Goal: Transaction & Acquisition: Purchase product/service

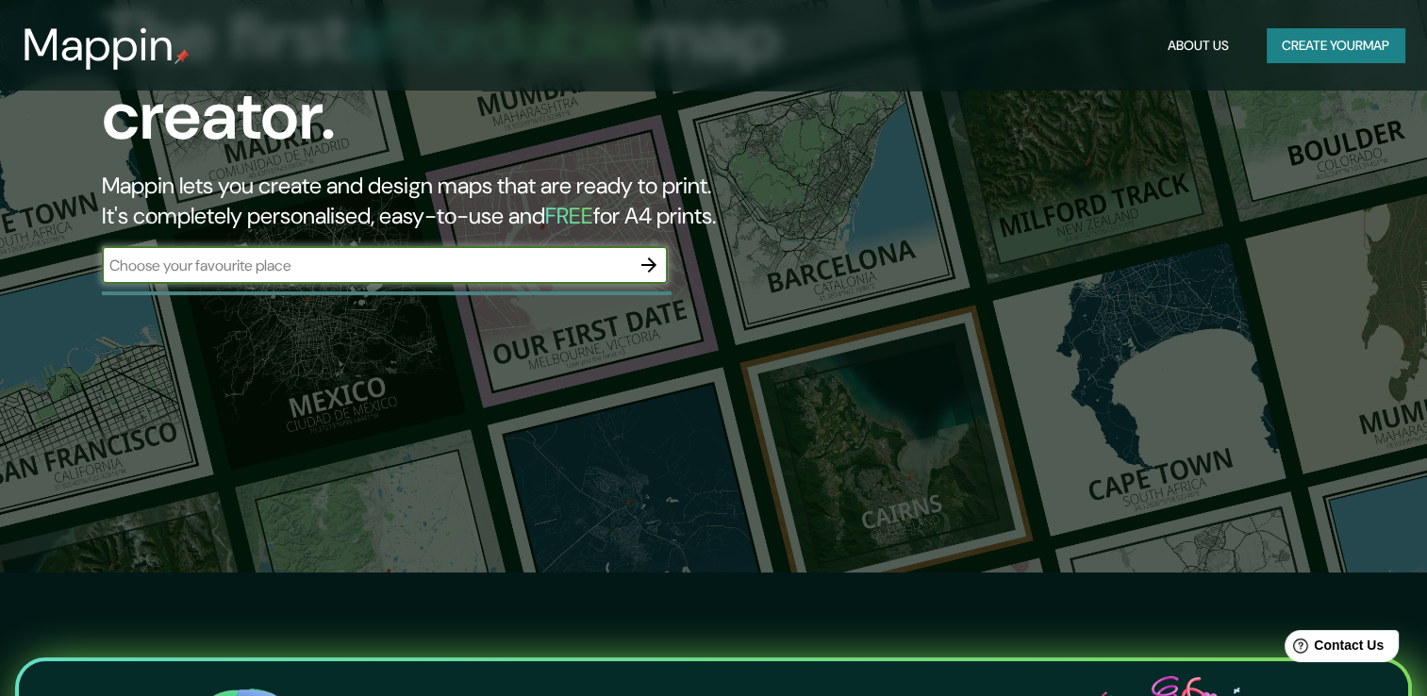
scroll to position [94, 0]
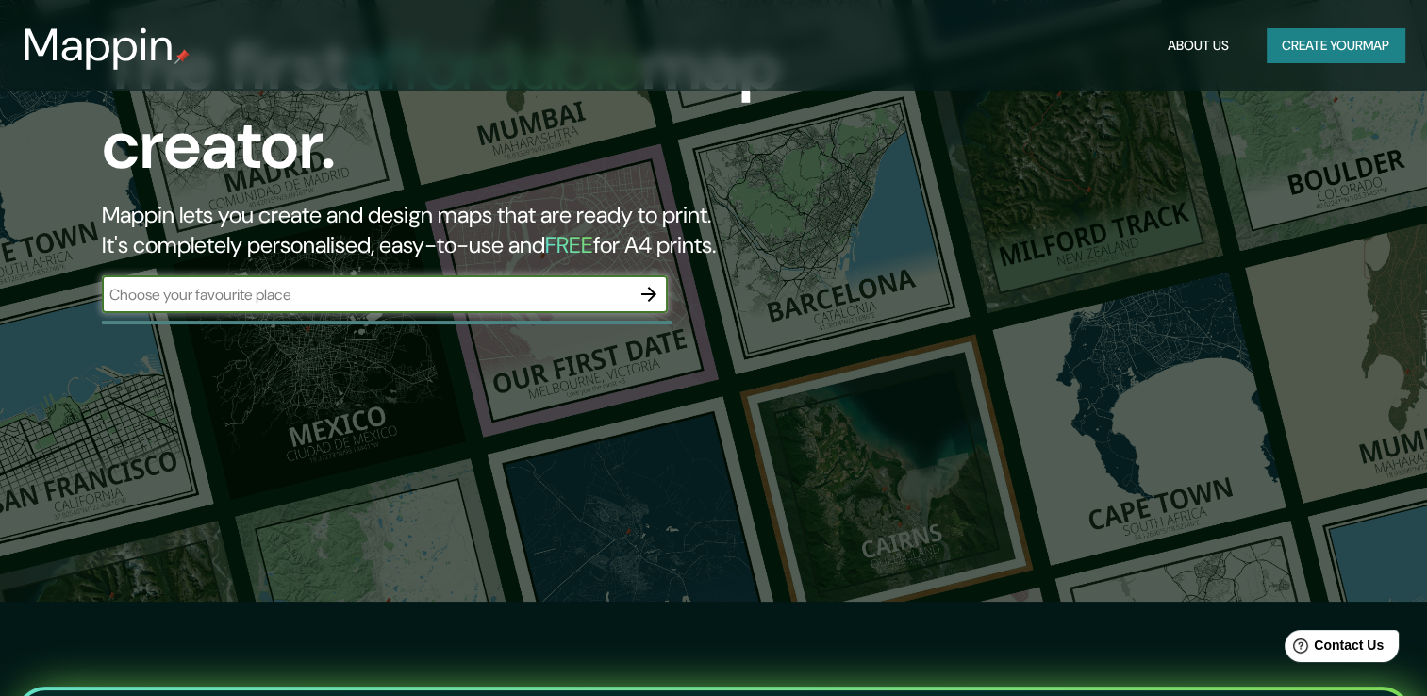
click at [556, 291] on input "text" at bounding box center [366, 295] width 528 height 22
type input "[GEOGRAPHIC_DATA]"
click at [647, 295] on icon "button" at bounding box center [648, 294] width 23 height 23
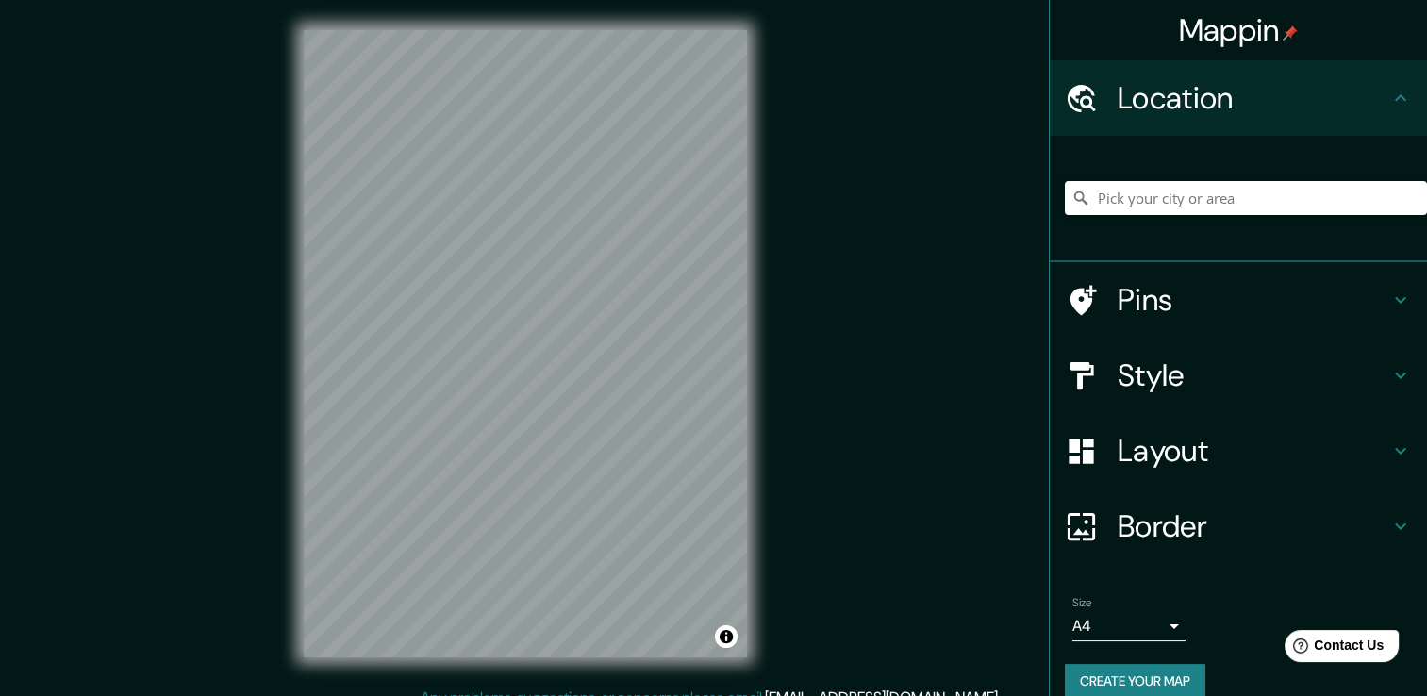
click at [265, 400] on div "Mappin Location Pins Style Layout Border Choose a border. Hint : you can make l…" at bounding box center [713, 358] width 1427 height 717
click at [825, 346] on div "Mappin Location Pins Style Layout Border Choose a border. Hint : you can make l…" at bounding box center [713, 358] width 1427 height 717
click at [1131, 202] on input "Pick your city or area" at bounding box center [1246, 198] width 362 height 34
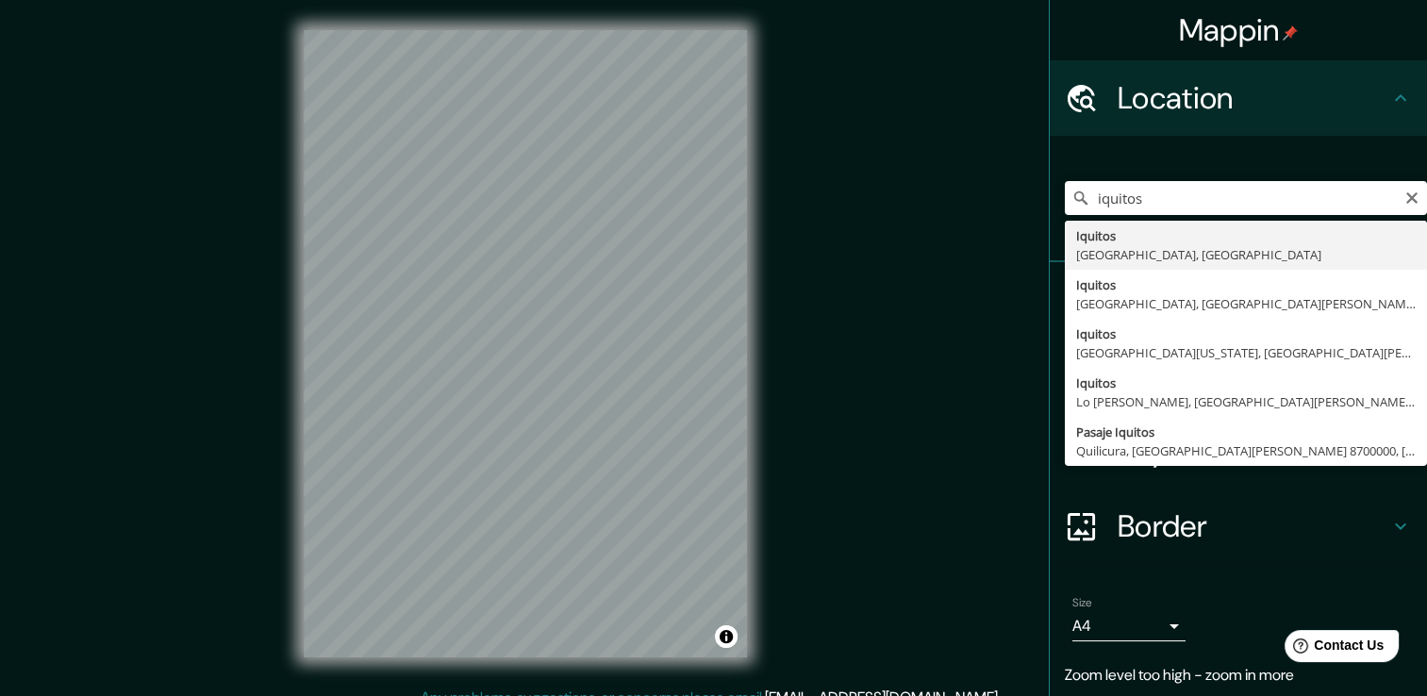
type input "Iquitos, [GEOGRAPHIC_DATA], [GEOGRAPHIC_DATA]"
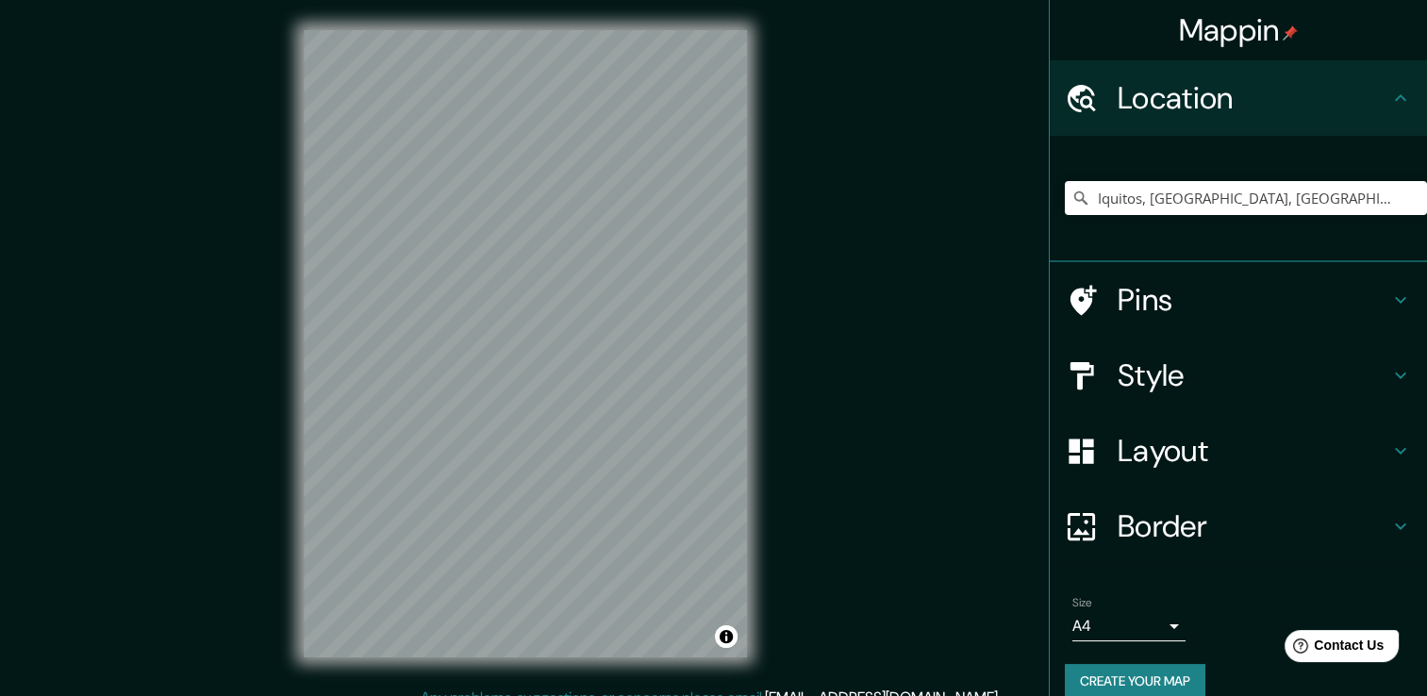
click at [1373, 363] on h4 "Style" at bounding box center [1253, 375] width 272 height 38
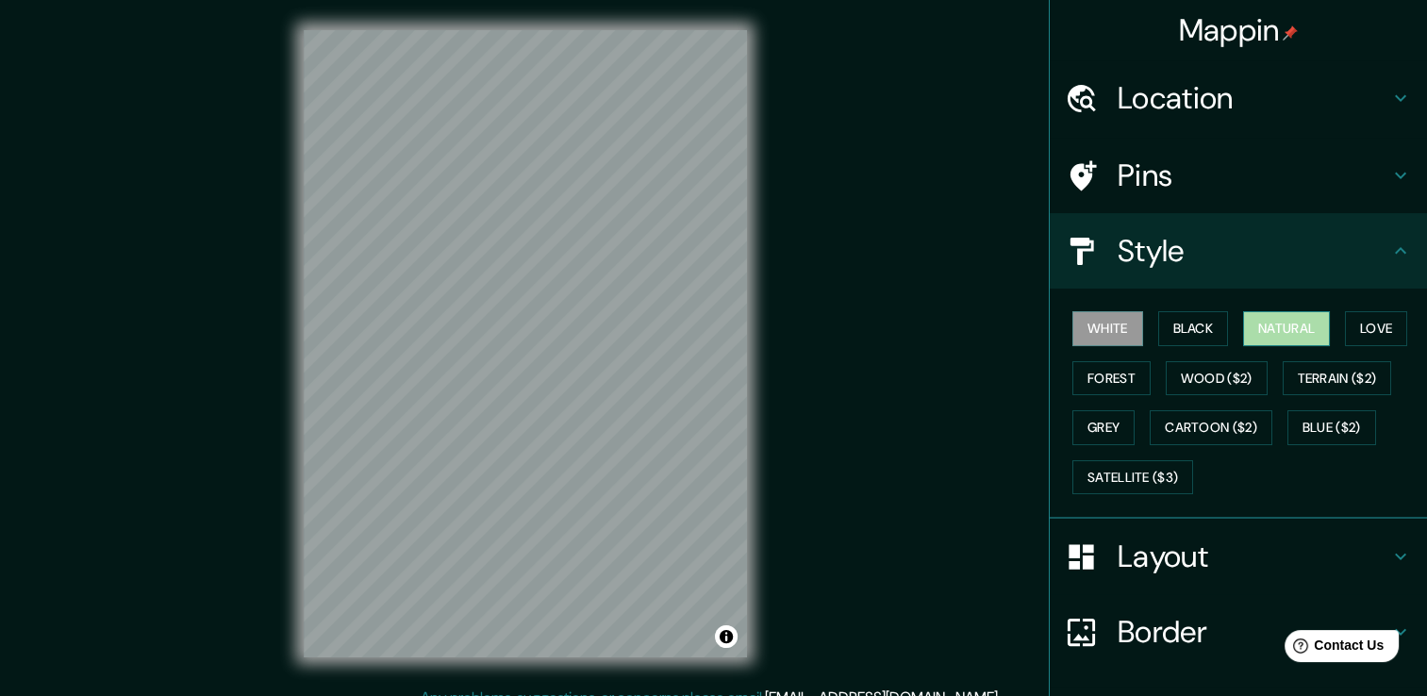
click at [1275, 326] on button "Natural" at bounding box center [1286, 328] width 87 height 35
click at [1385, 337] on button "Love" at bounding box center [1376, 328] width 62 height 35
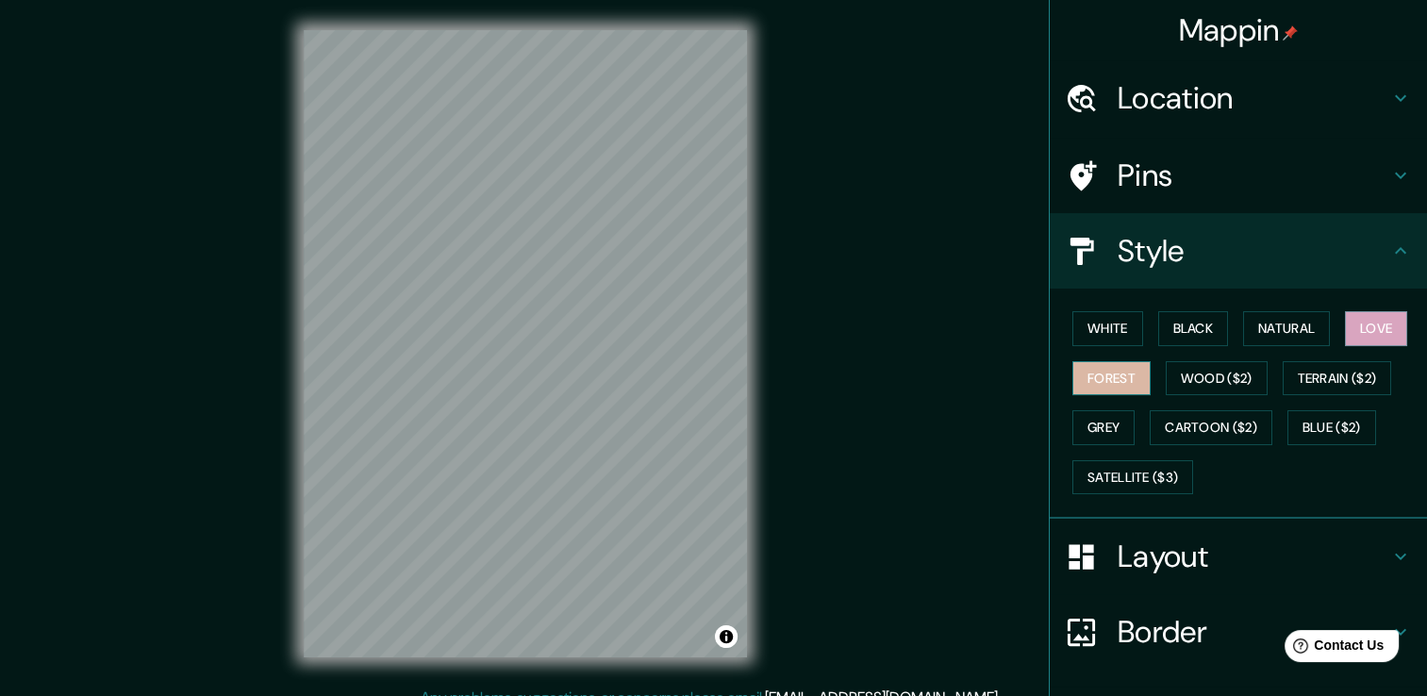
click at [1108, 368] on button "Forest" at bounding box center [1111, 378] width 78 height 35
click at [1192, 380] on button "Wood ($2)" at bounding box center [1217, 378] width 102 height 35
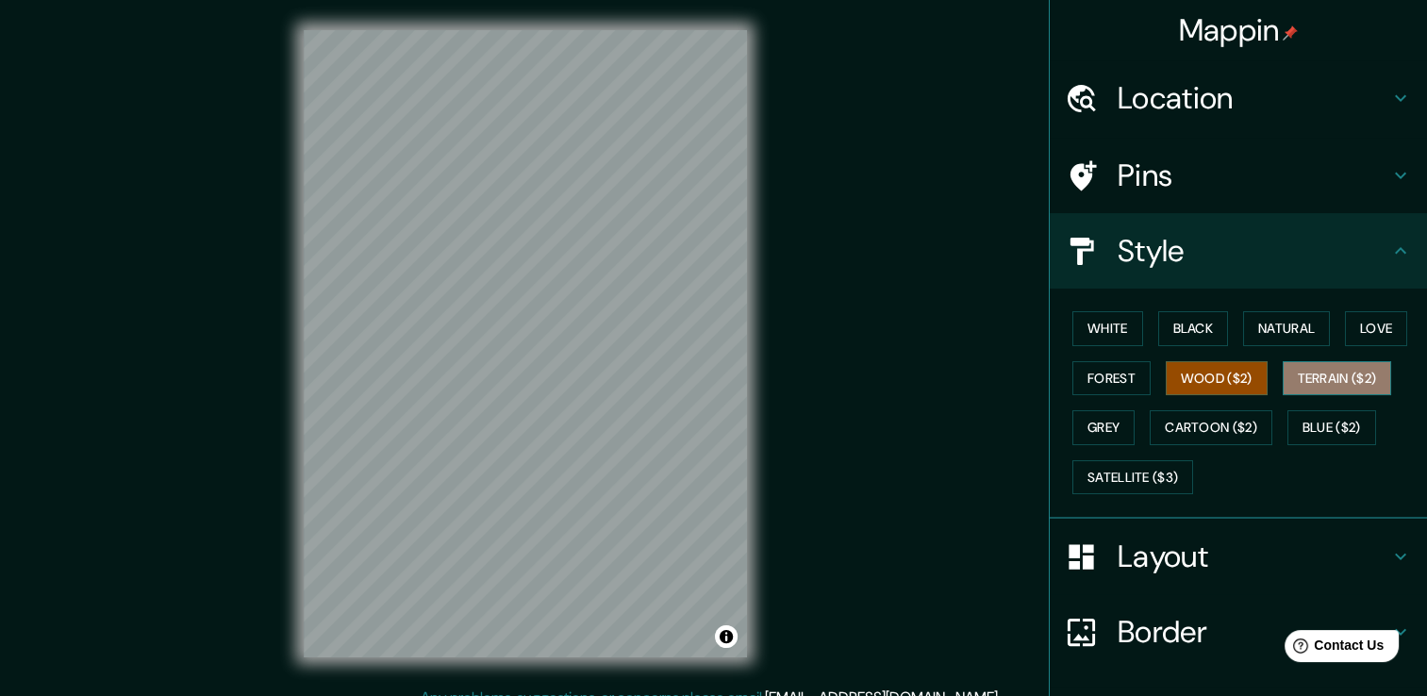
click at [1296, 381] on button "Terrain ($2)" at bounding box center [1336, 378] width 109 height 35
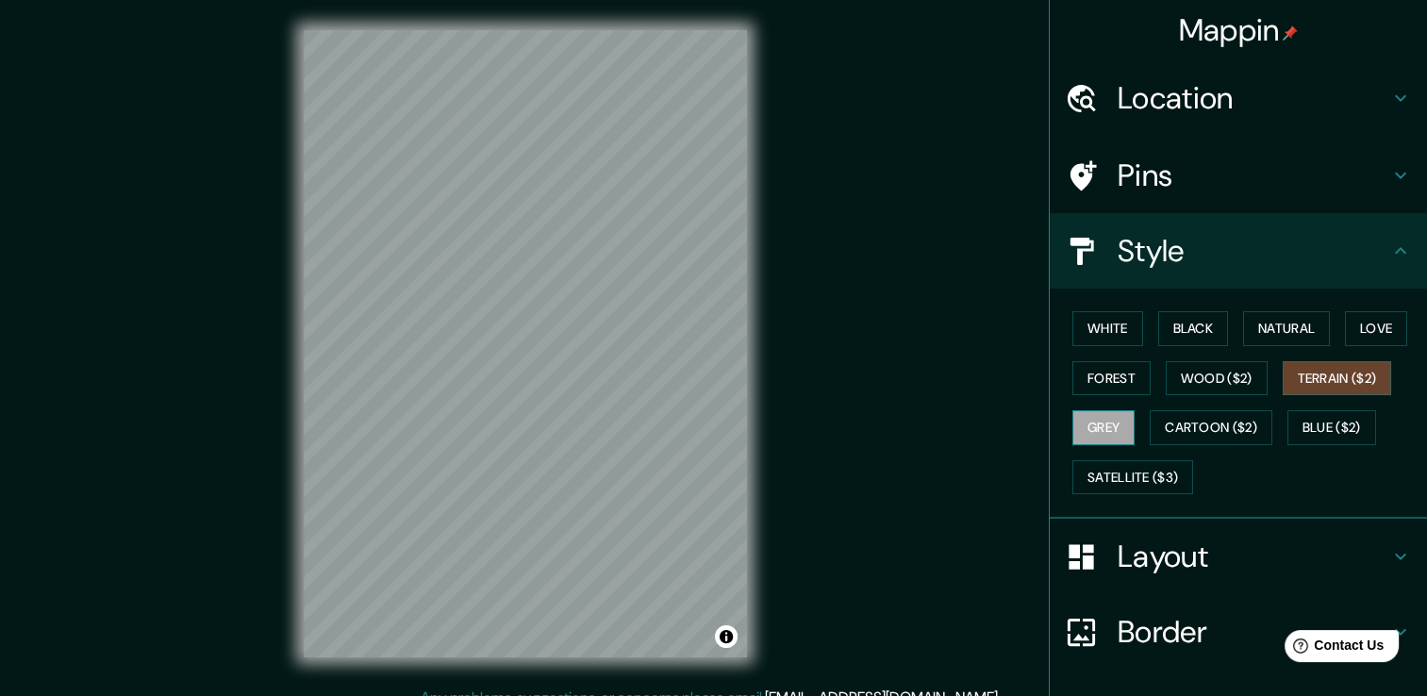
drag, startPoint x: 1077, startPoint y: 439, endPoint x: 1070, endPoint y: 432, distance: 10.0
click at [1072, 432] on button "Grey" at bounding box center [1103, 427] width 62 height 35
click at [1215, 429] on button "Cartoon ($2)" at bounding box center [1211, 427] width 123 height 35
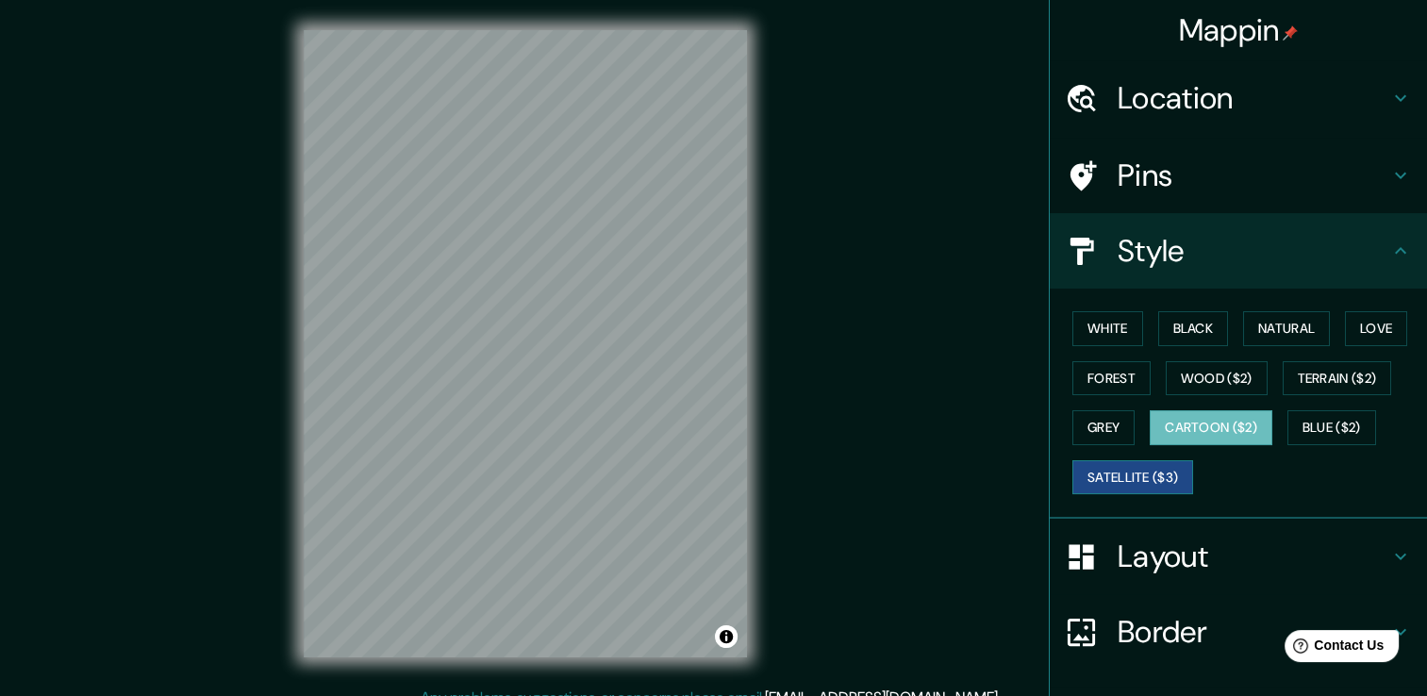
click at [1072, 475] on button "Satellite ($3)" at bounding box center [1132, 477] width 121 height 35
click at [1283, 326] on button "Natural" at bounding box center [1286, 328] width 87 height 35
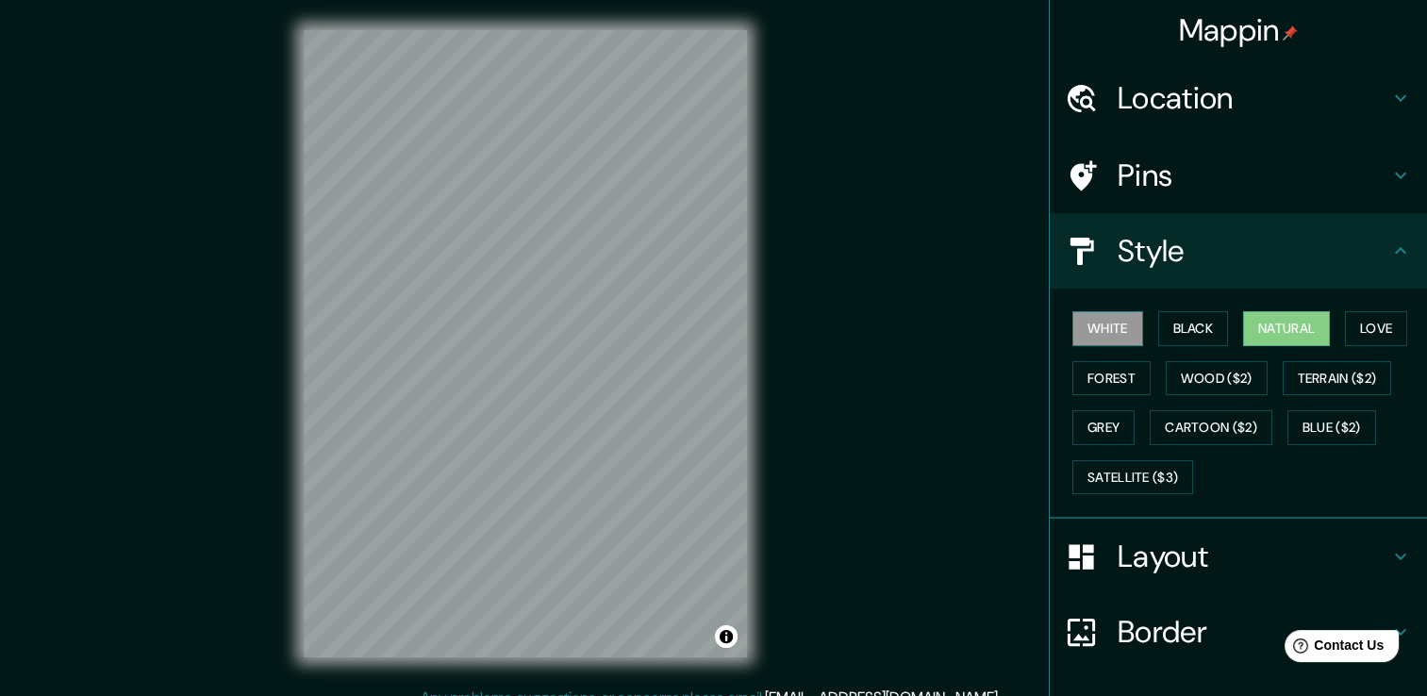
click at [1122, 332] on button "White" at bounding box center [1107, 328] width 71 height 35
click at [1178, 327] on button "Black" at bounding box center [1193, 328] width 71 height 35
click at [1243, 324] on button "Natural" at bounding box center [1286, 328] width 87 height 35
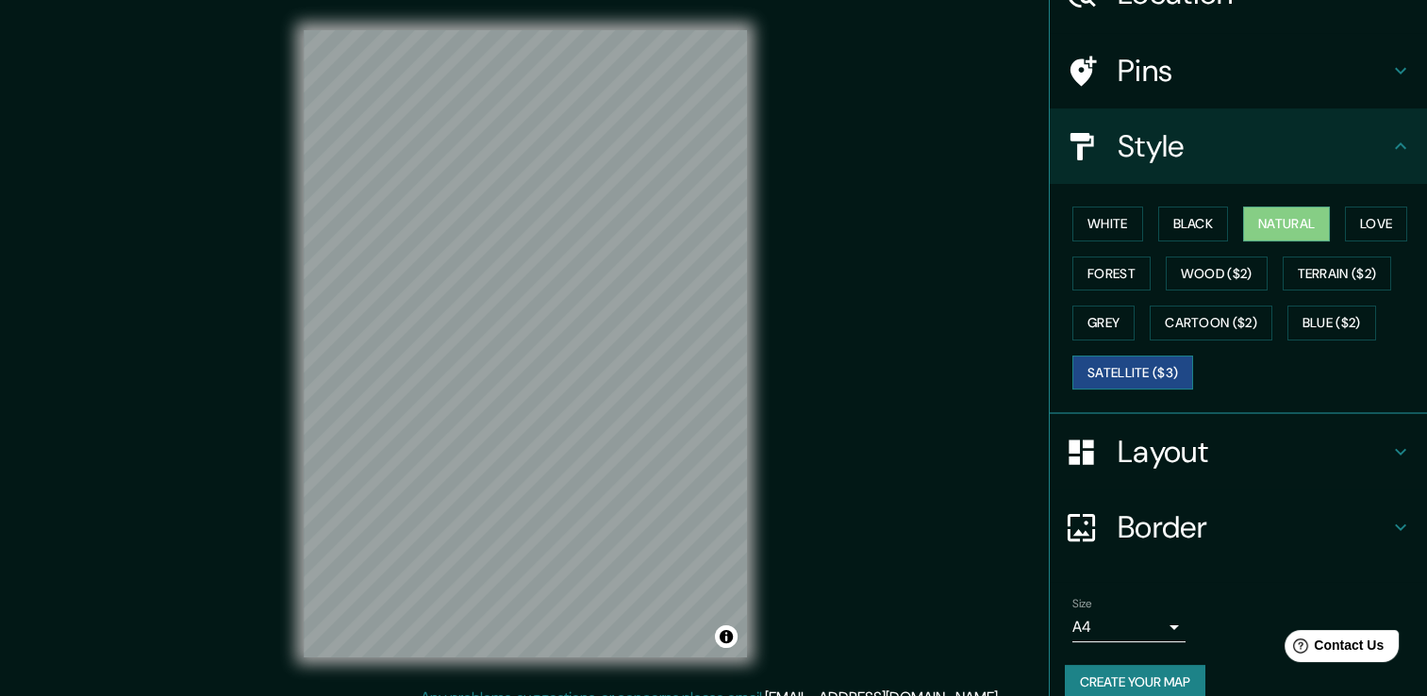
scroll to position [127, 0]
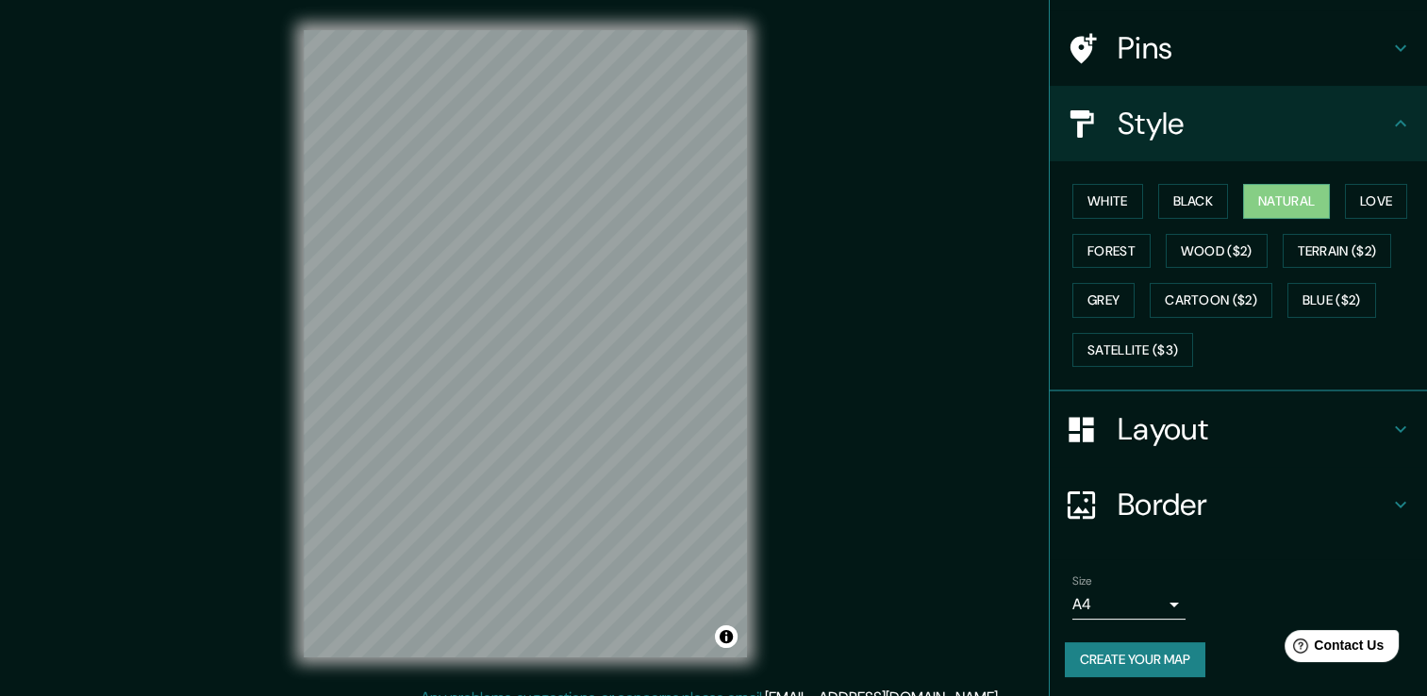
click at [1356, 500] on h4 "Border" at bounding box center [1253, 505] width 272 height 38
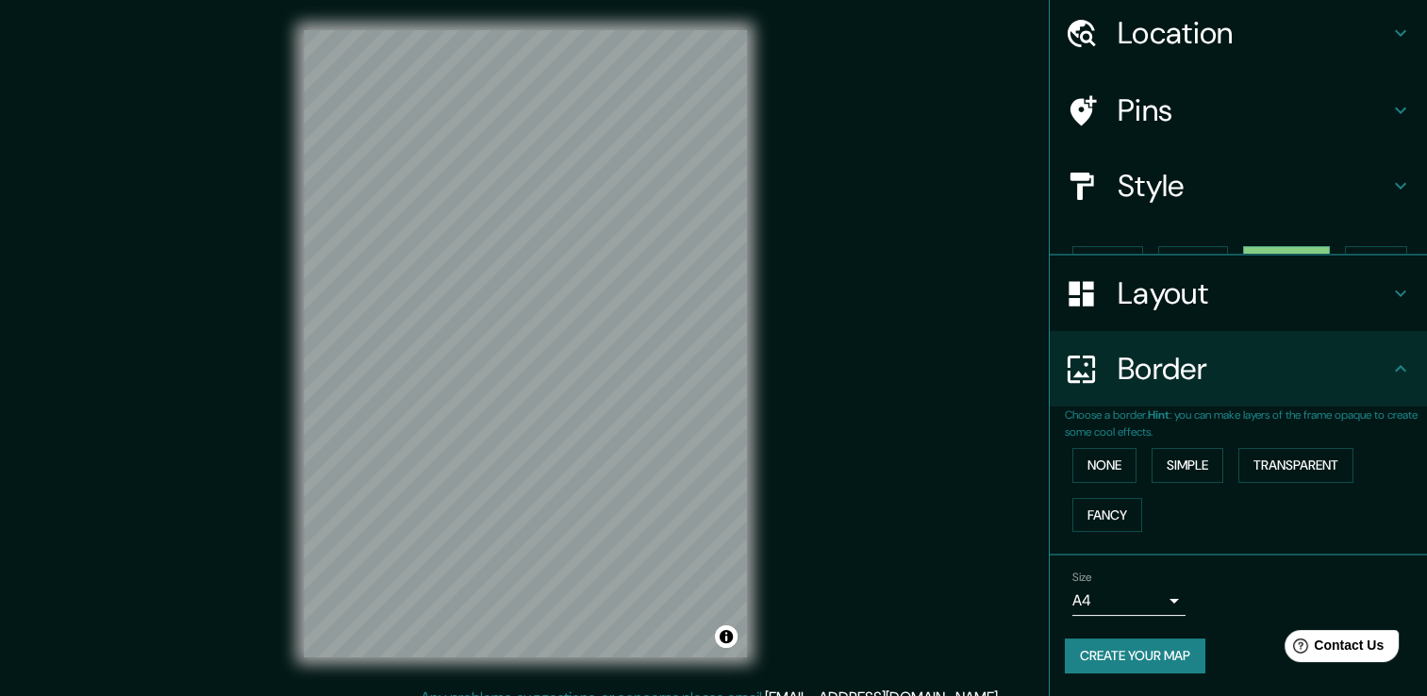
scroll to position [31, 0]
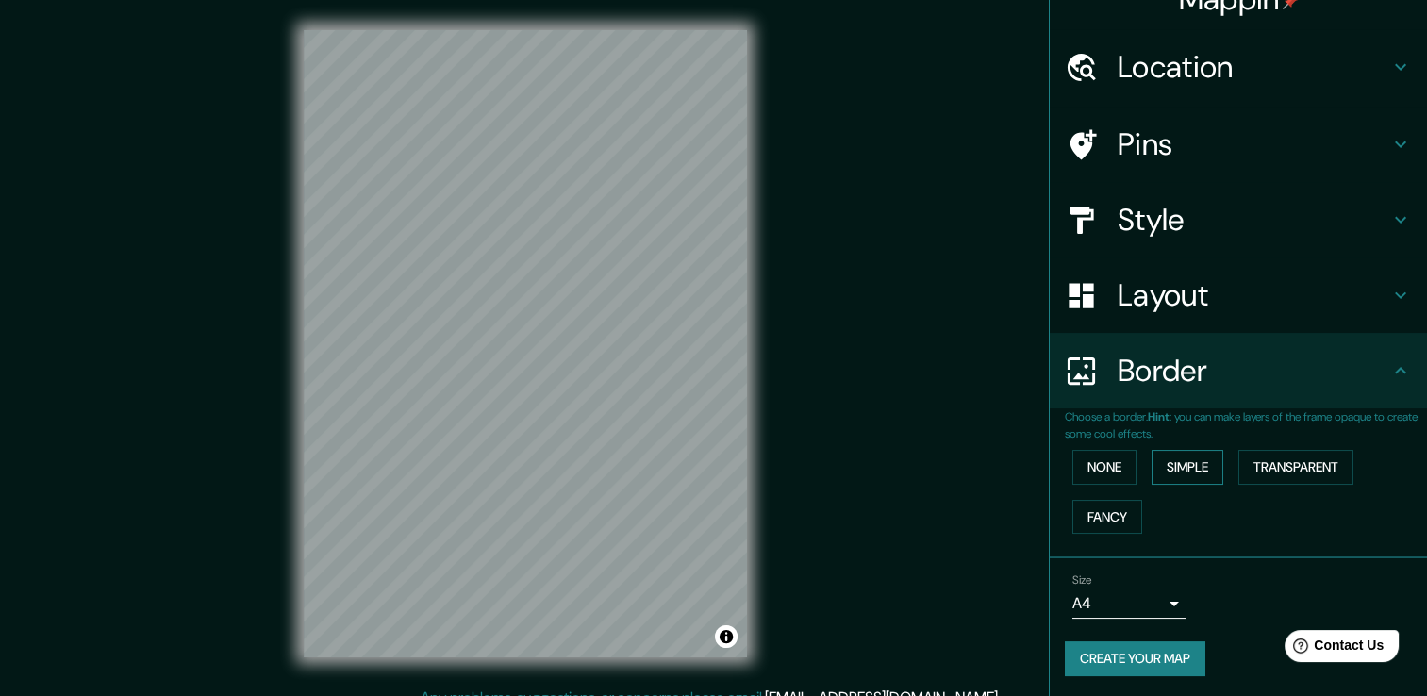
click at [1151, 472] on button "Simple" at bounding box center [1187, 467] width 72 height 35
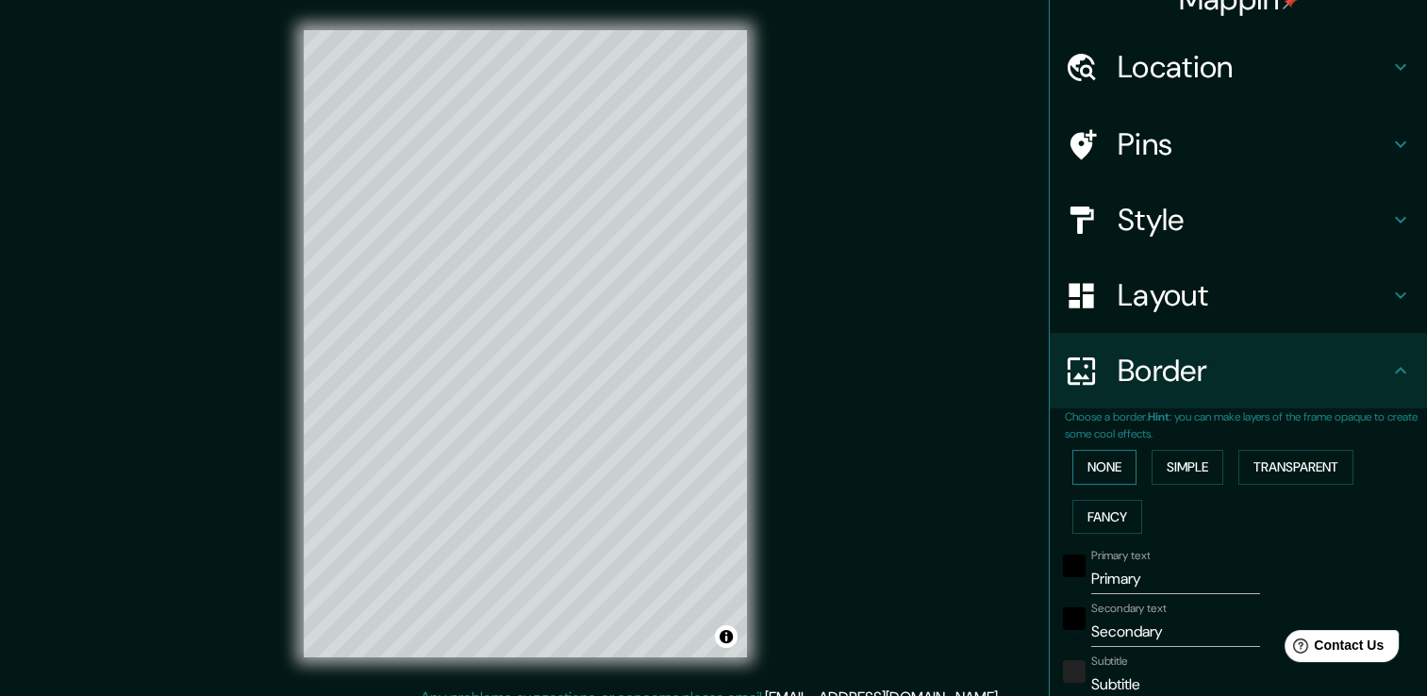
click at [1105, 470] on button "None" at bounding box center [1104, 467] width 64 height 35
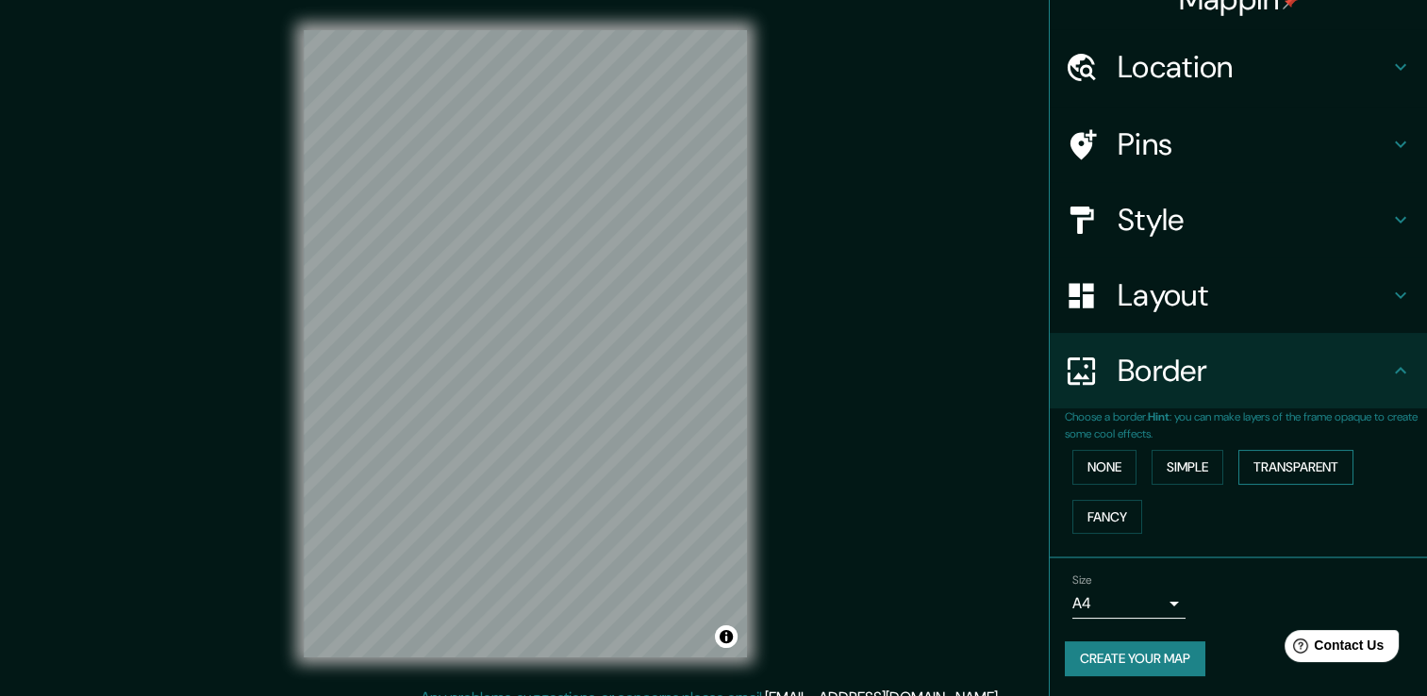
click at [1273, 468] on button "Transparent" at bounding box center [1295, 467] width 115 height 35
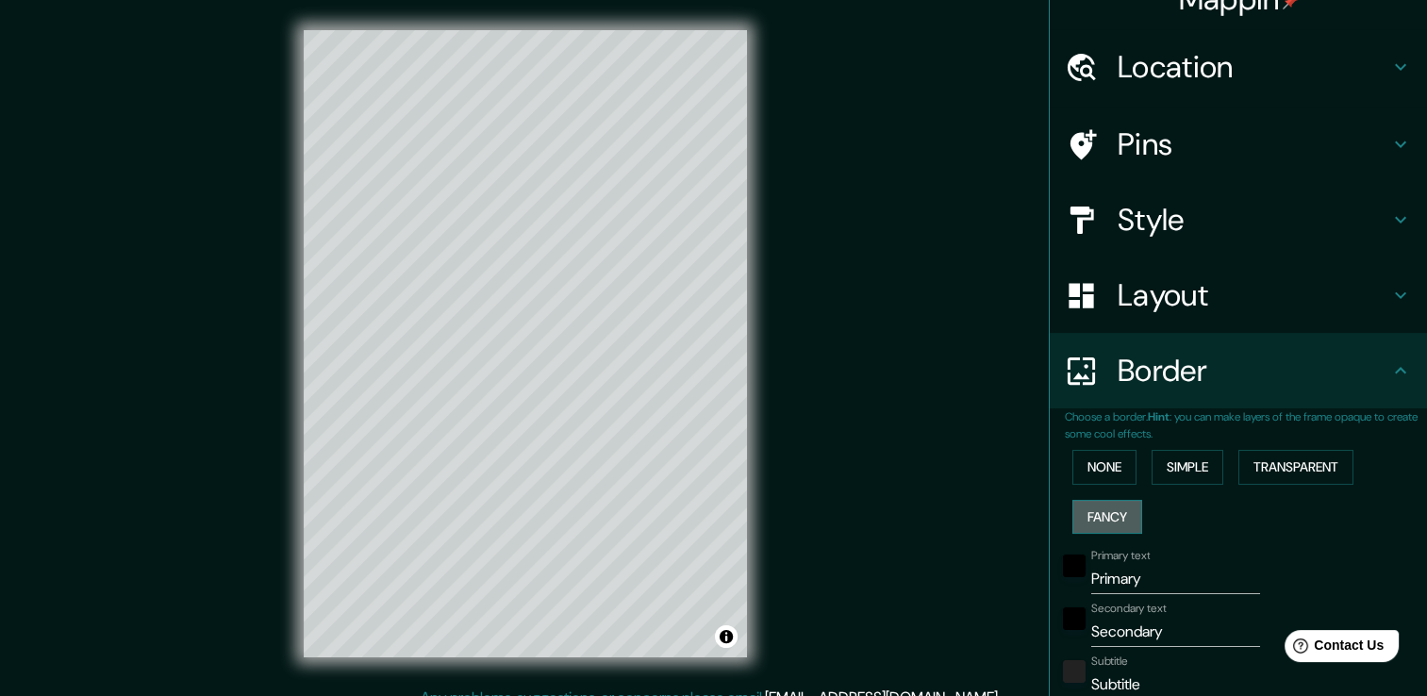
click at [1099, 509] on button "Fancy" at bounding box center [1107, 517] width 70 height 35
click at [1099, 473] on button "None" at bounding box center [1104, 467] width 64 height 35
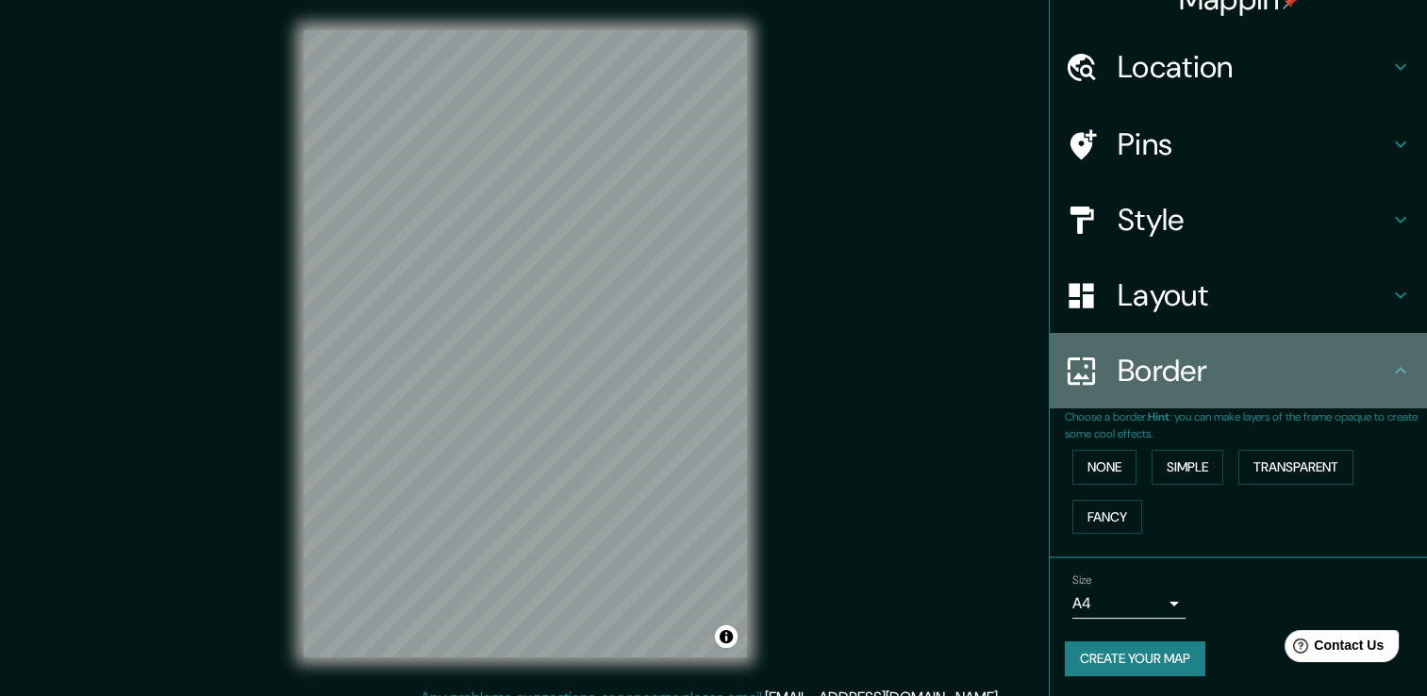
click at [1357, 372] on h4 "Border" at bounding box center [1253, 371] width 272 height 38
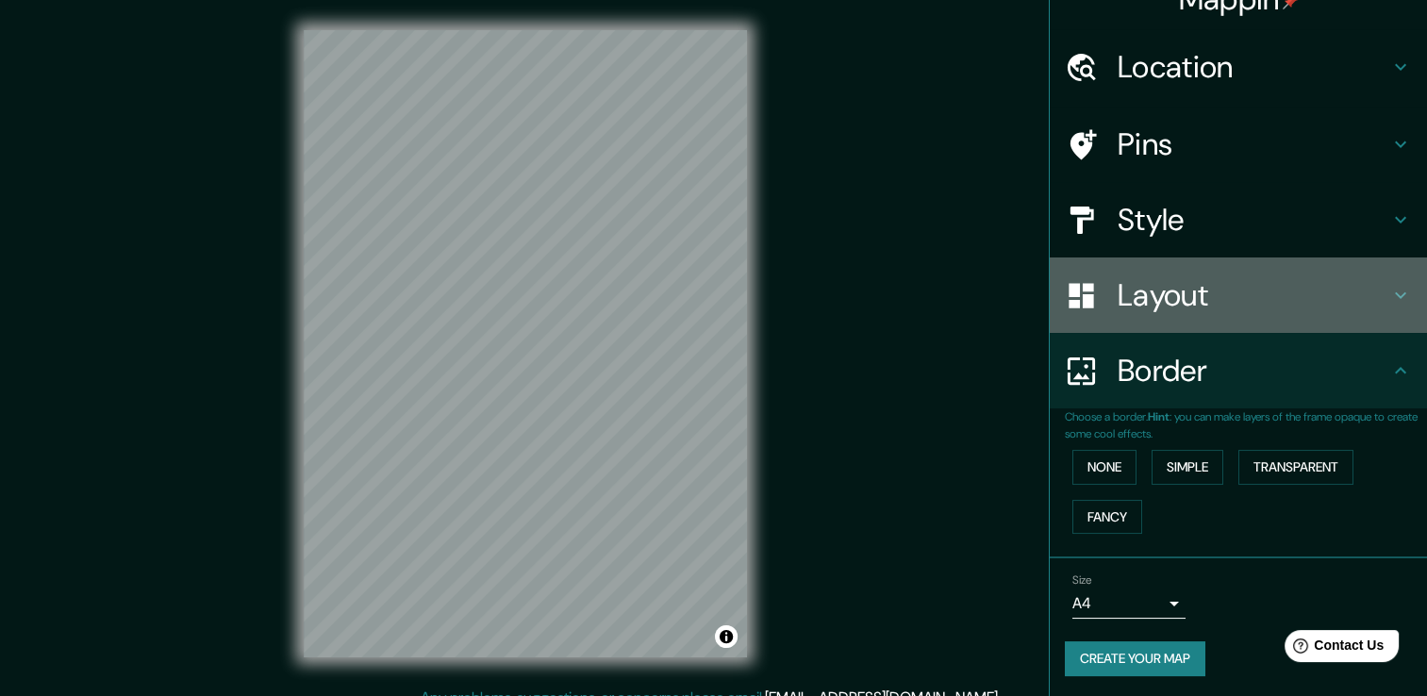
click at [1362, 313] on div "Layout" at bounding box center [1238, 294] width 377 height 75
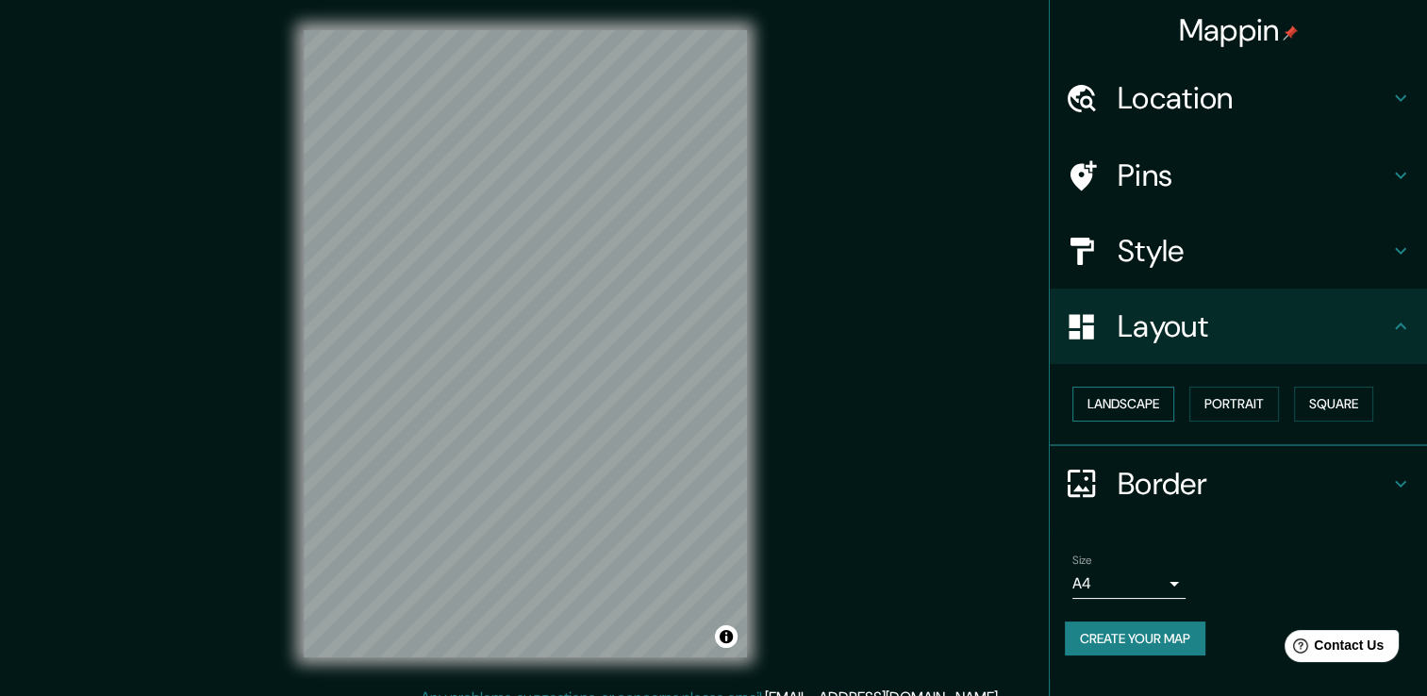
click at [1116, 391] on button "Landscape" at bounding box center [1123, 404] width 102 height 35
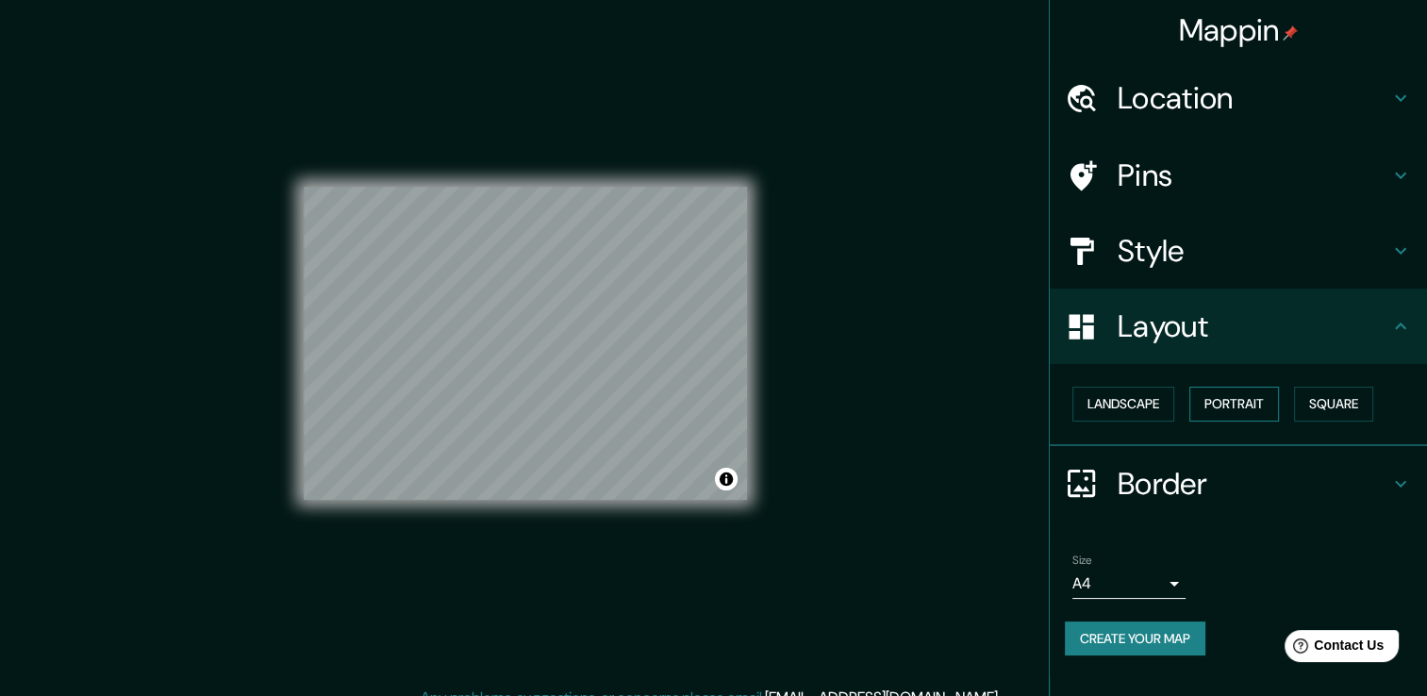
click at [1215, 397] on button "Portrait" at bounding box center [1234, 404] width 90 height 35
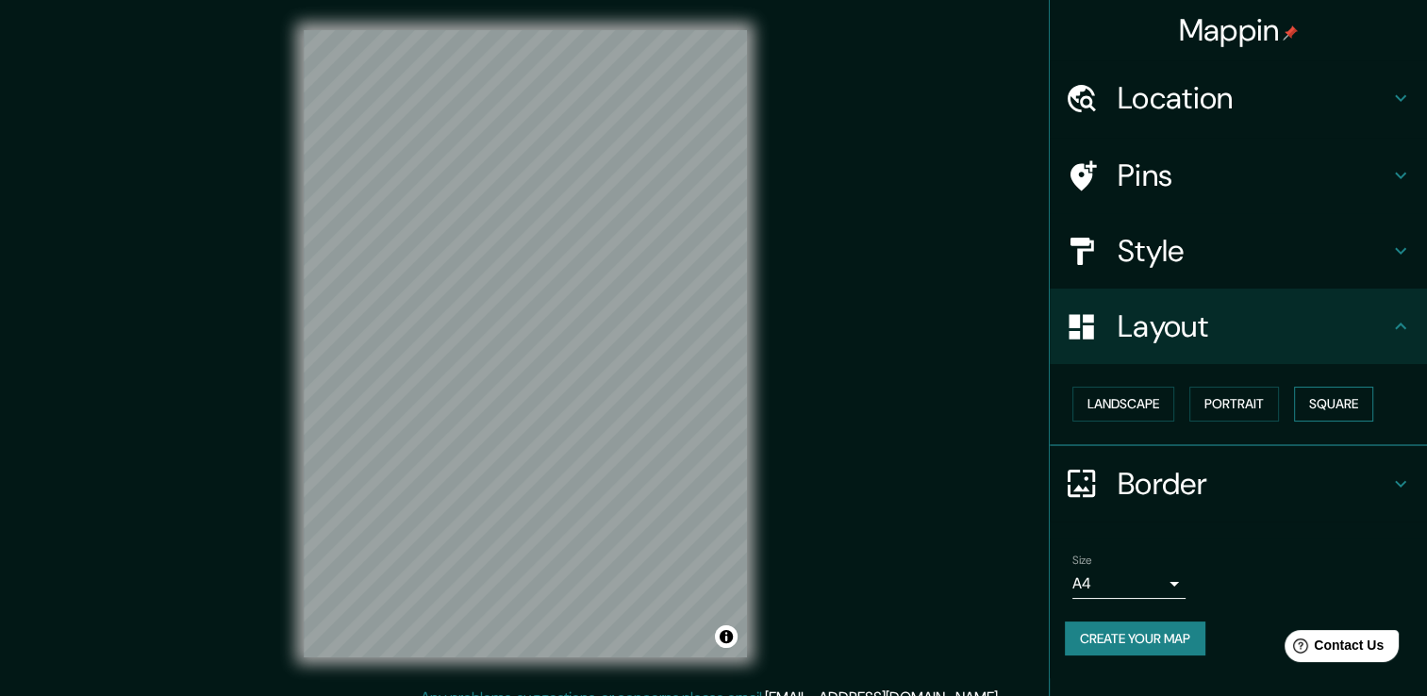
click at [1359, 409] on button "Square" at bounding box center [1333, 404] width 79 height 35
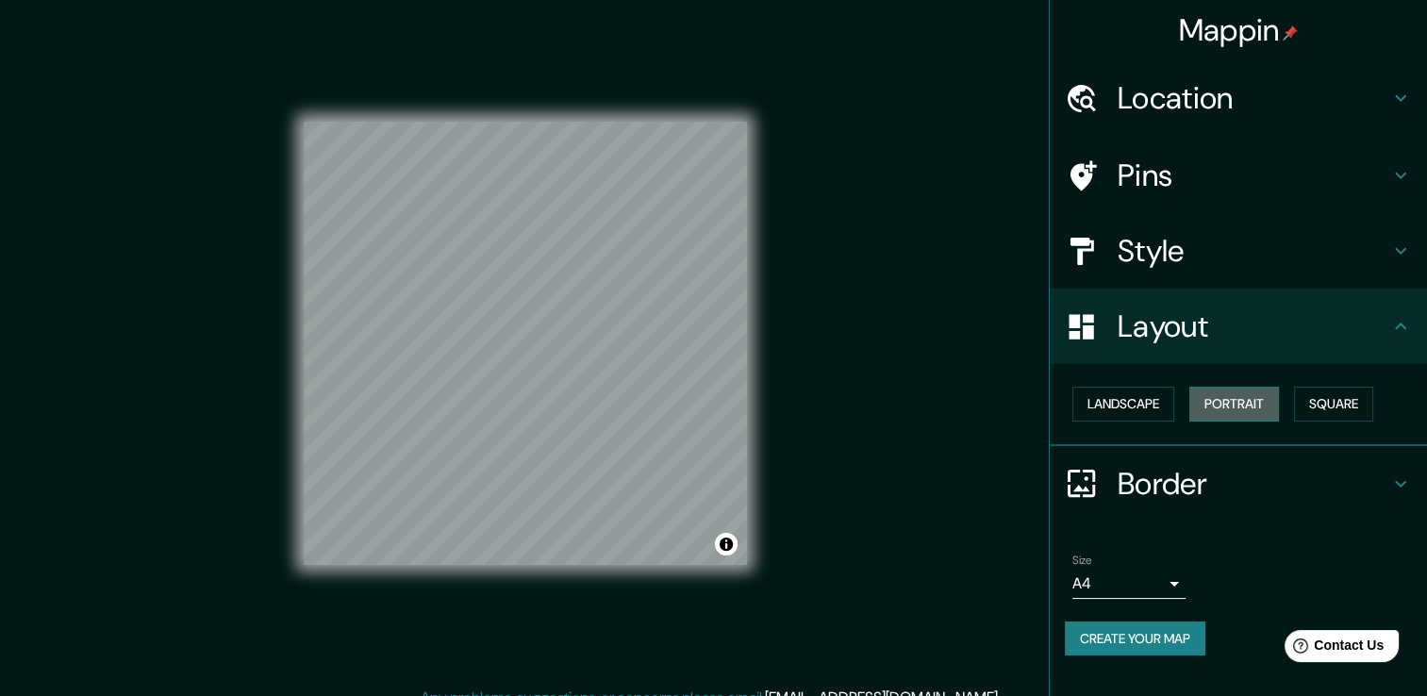
click at [1225, 409] on button "Portrait" at bounding box center [1234, 404] width 90 height 35
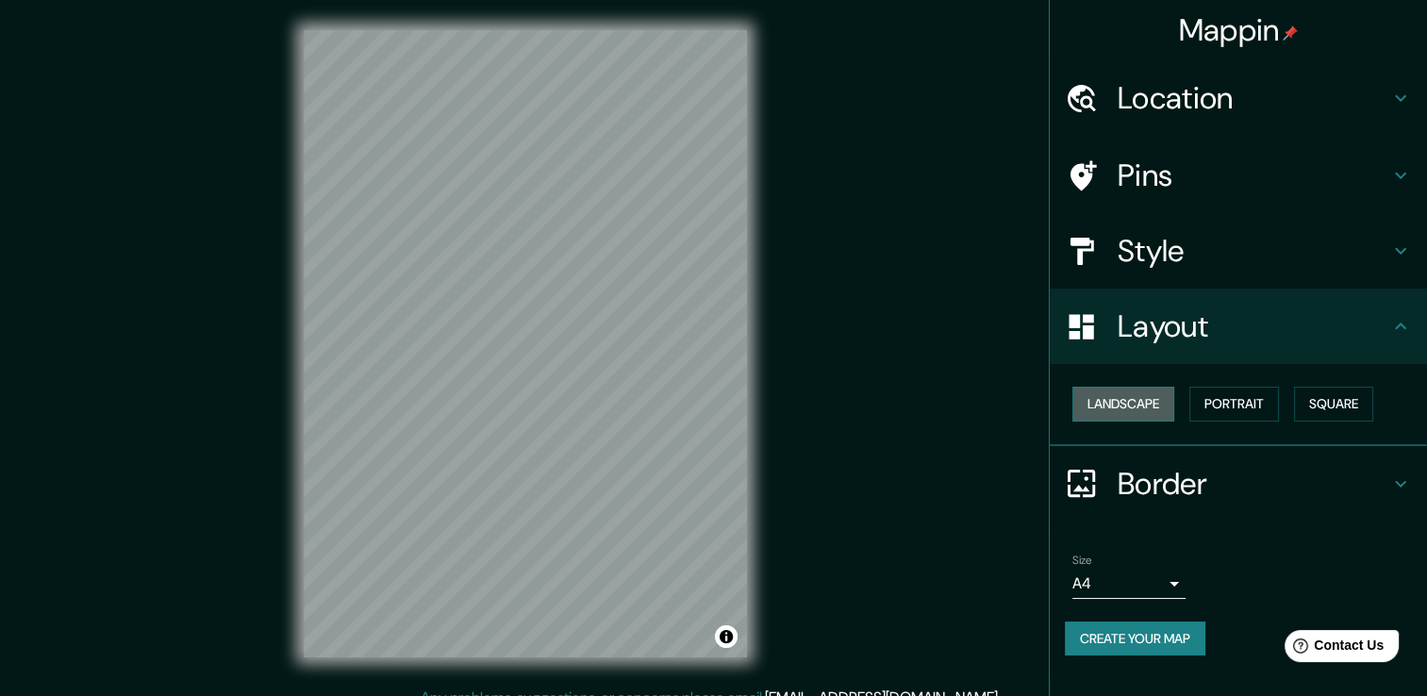
click at [1143, 407] on button "Landscape" at bounding box center [1123, 404] width 102 height 35
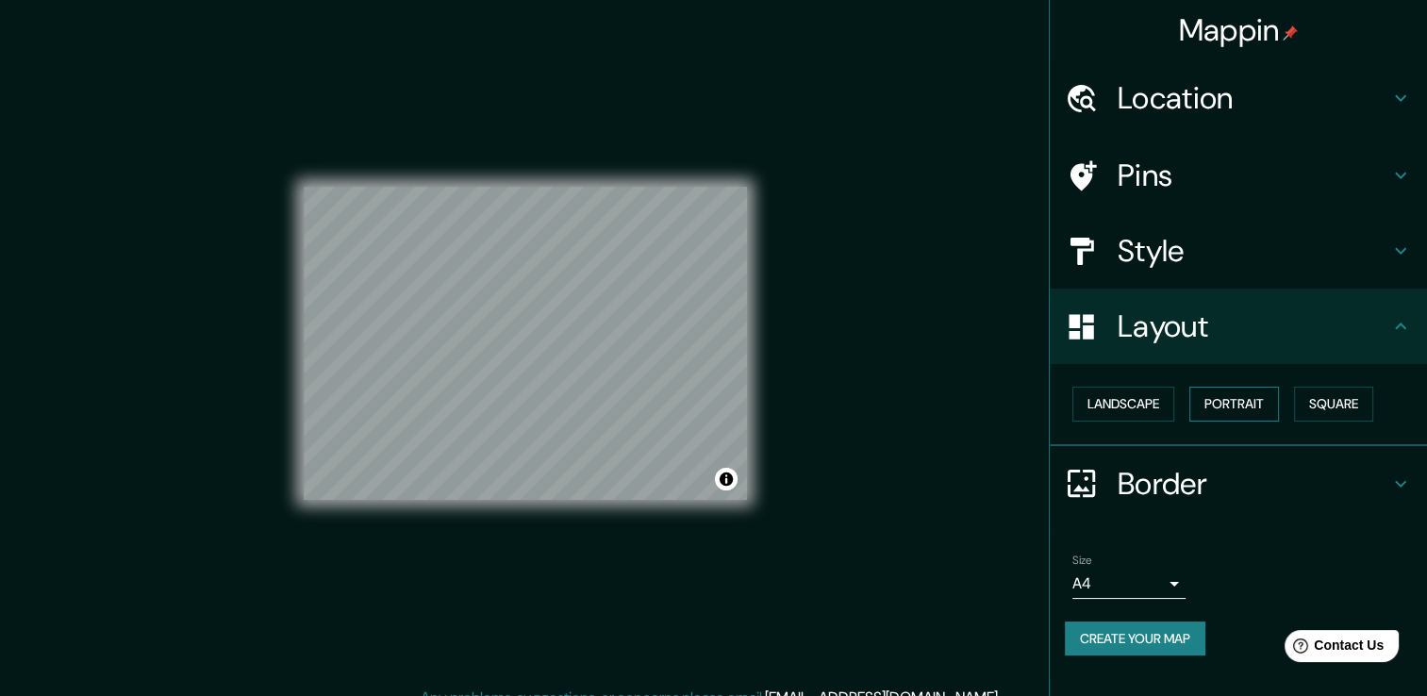
click at [1213, 405] on button "Portrait" at bounding box center [1234, 404] width 90 height 35
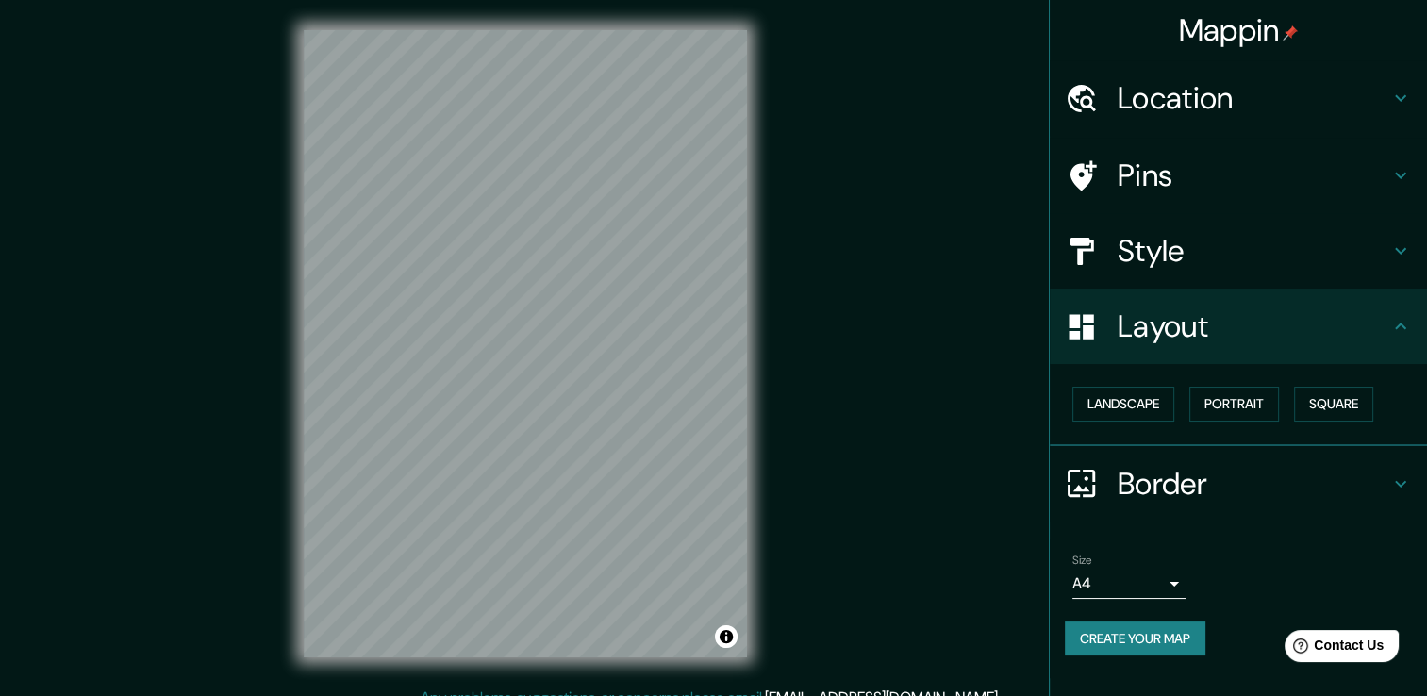
click at [1290, 258] on h4 "Style" at bounding box center [1253, 251] width 272 height 38
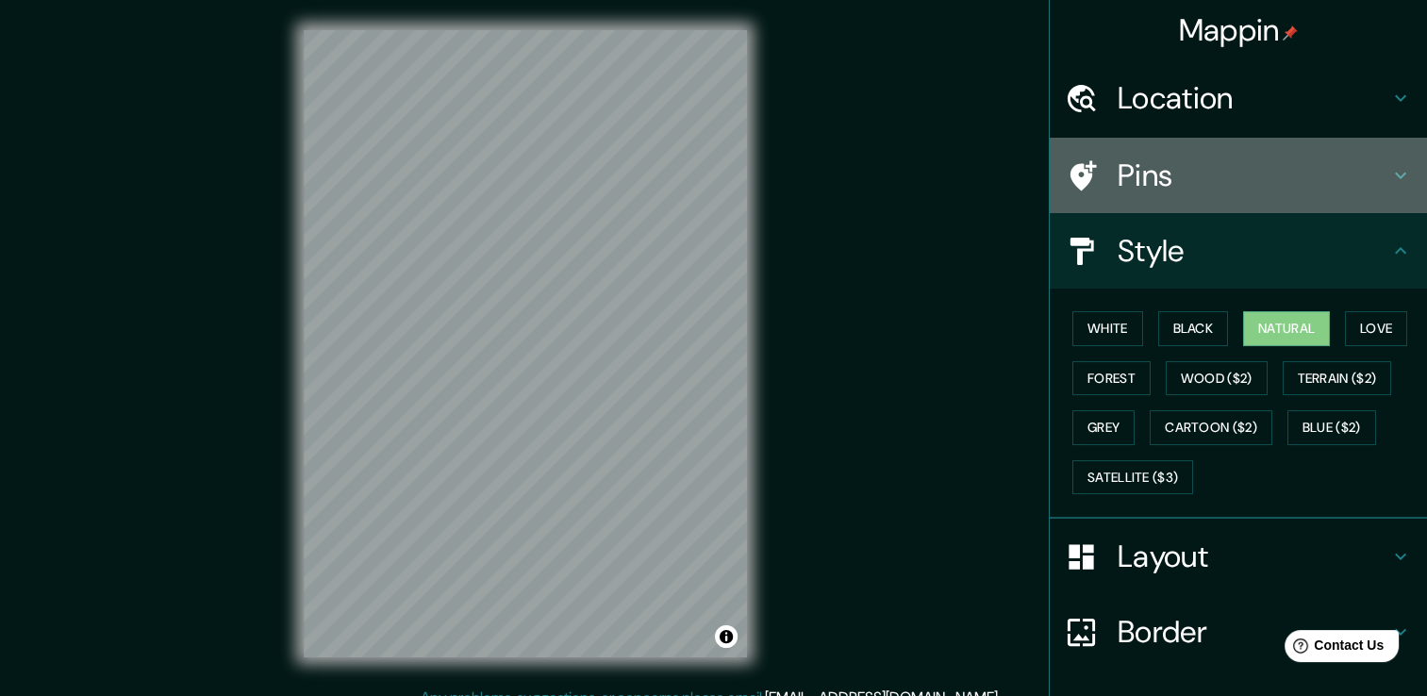
click at [1336, 175] on h4 "Pins" at bounding box center [1253, 176] width 272 height 38
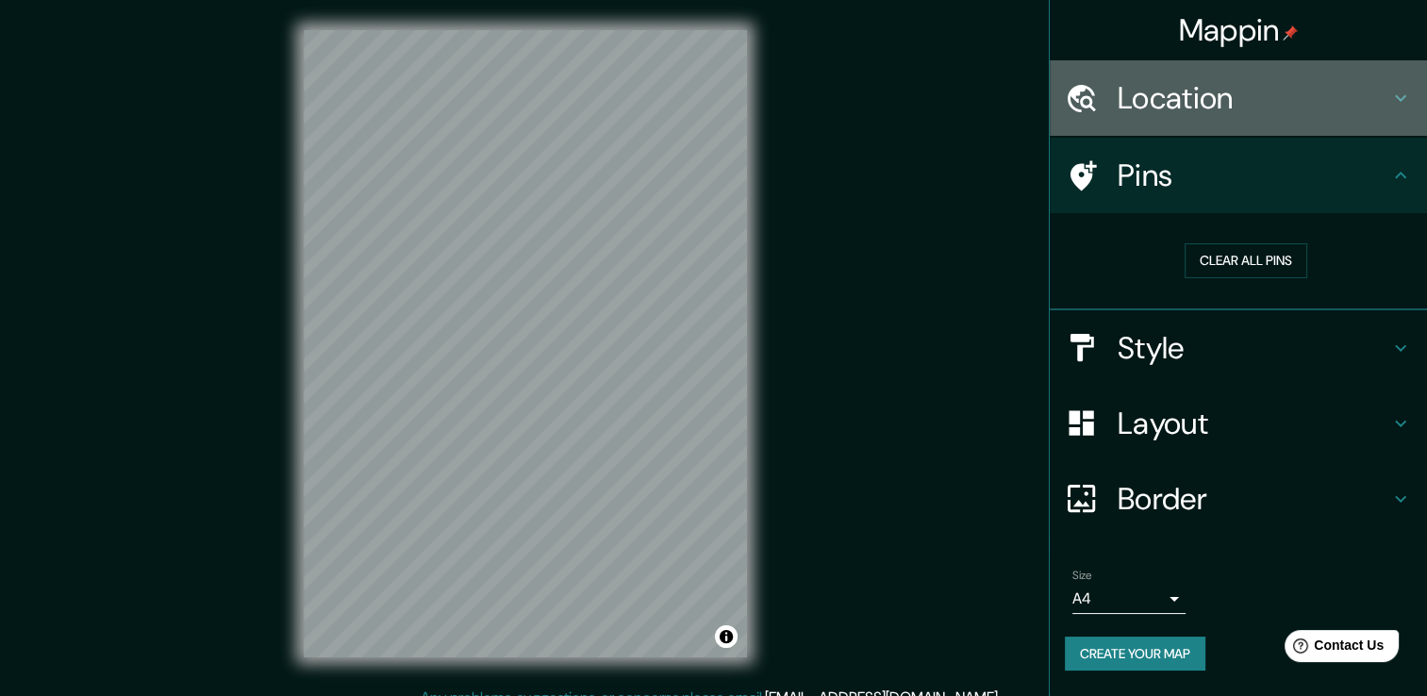
click at [1322, 85] on h4 "Location" at bounding box center [1253, 98] width 272 height 38
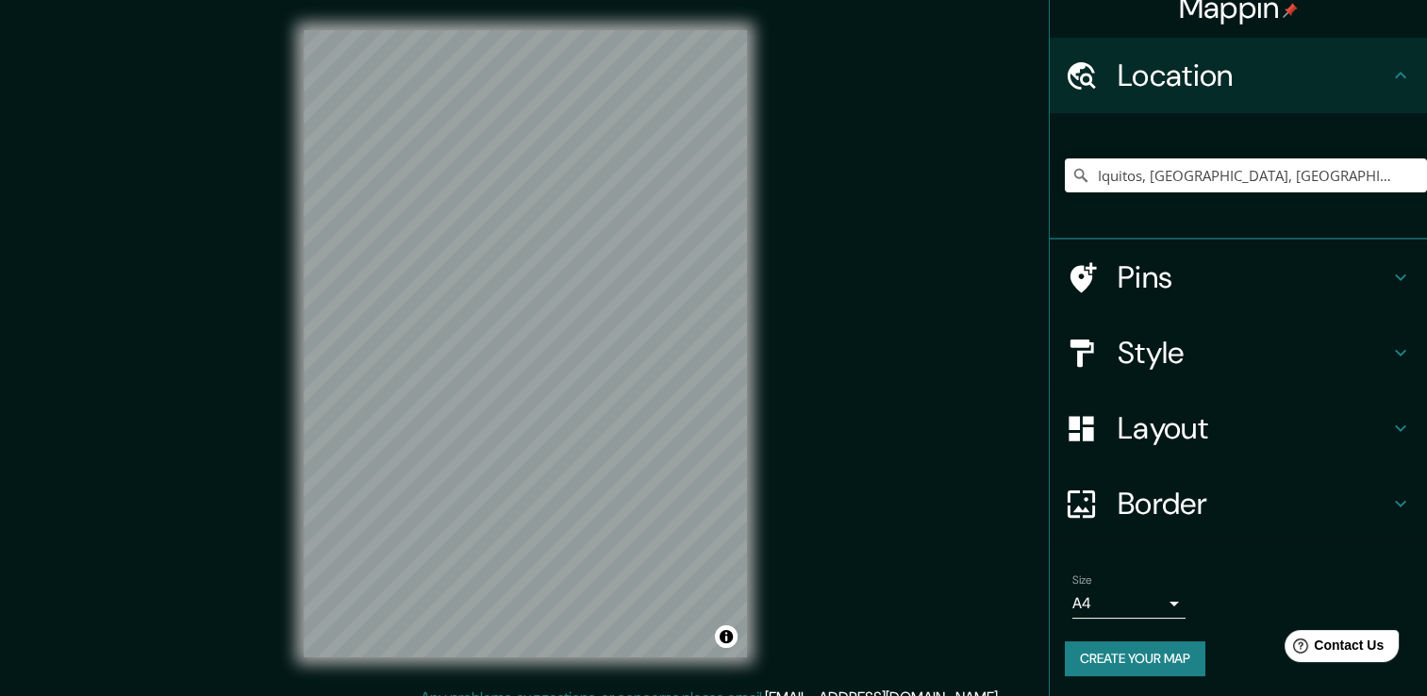
scroll to position [24, 0]
click at [1139, 654] on button "Create your map" at bounding box center [1135, 657] width 141 height 35
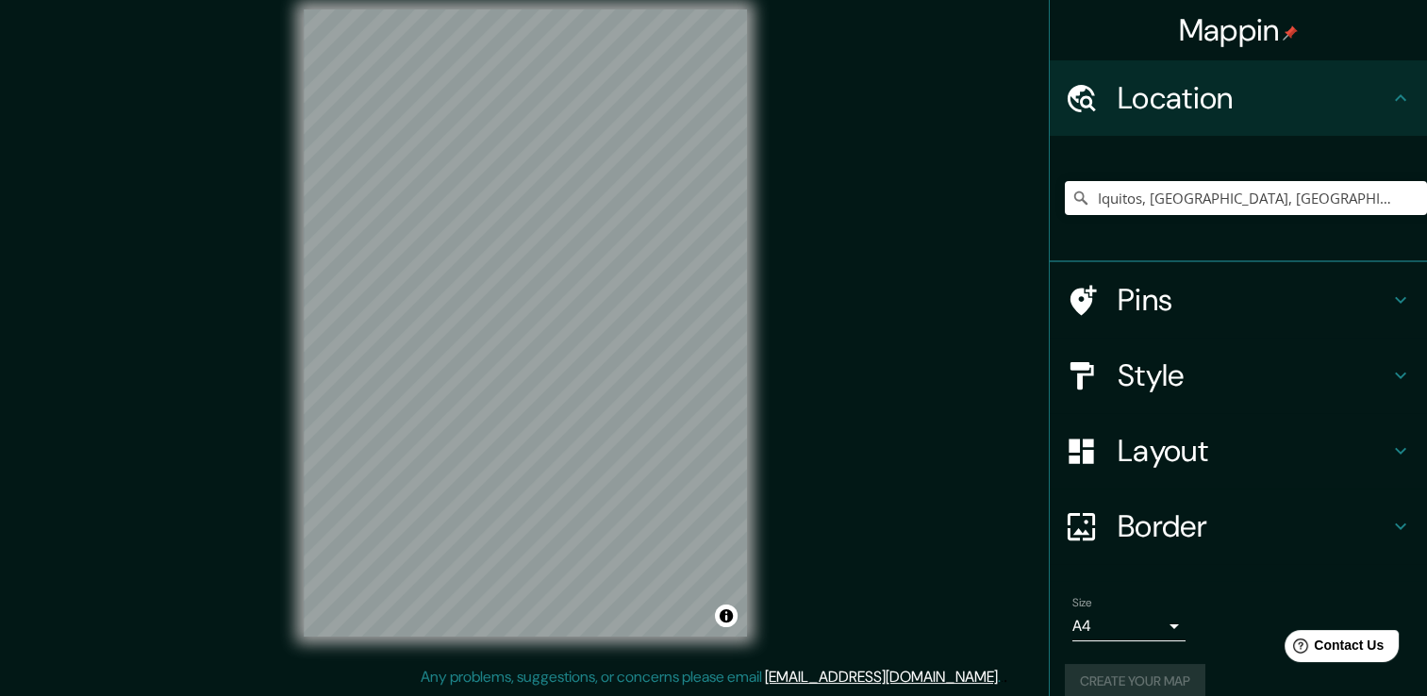
scroll to position [0, 0]
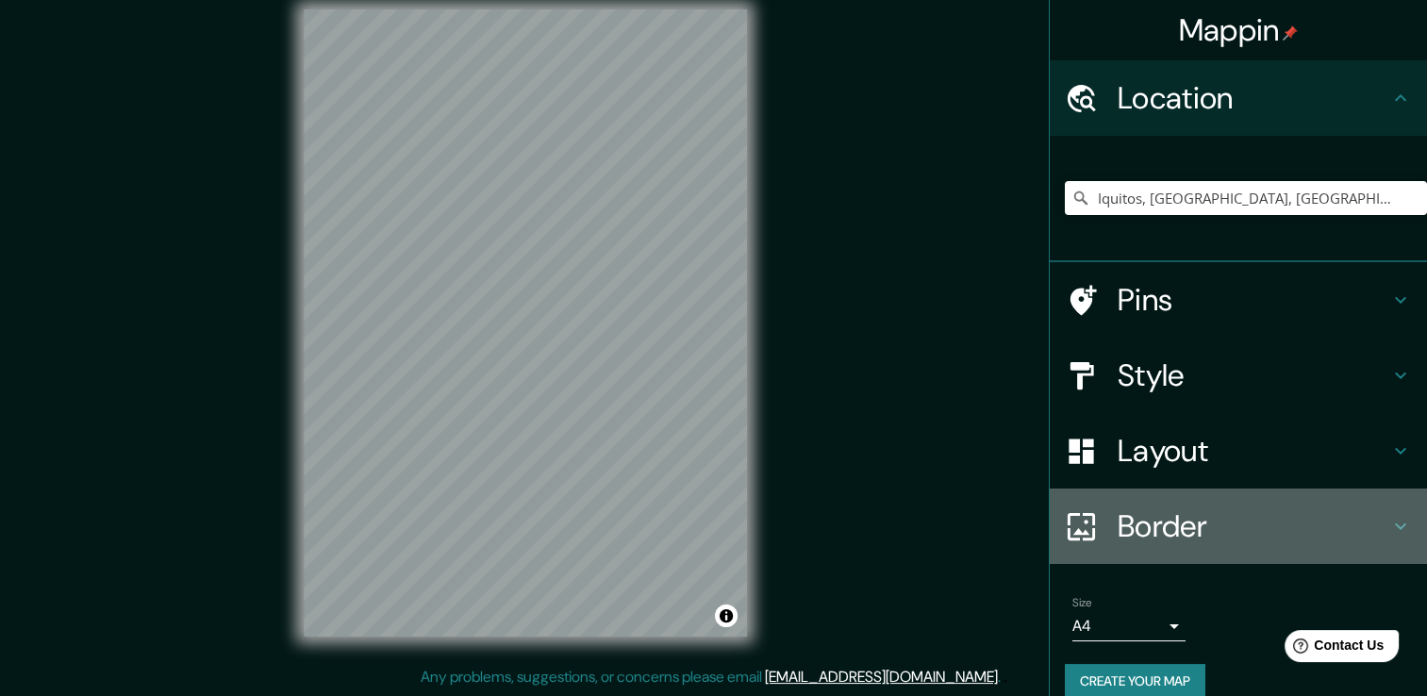
click at [1117, 521] on h4 "Border" at bounding box center [1253, 526] width 272 height 38
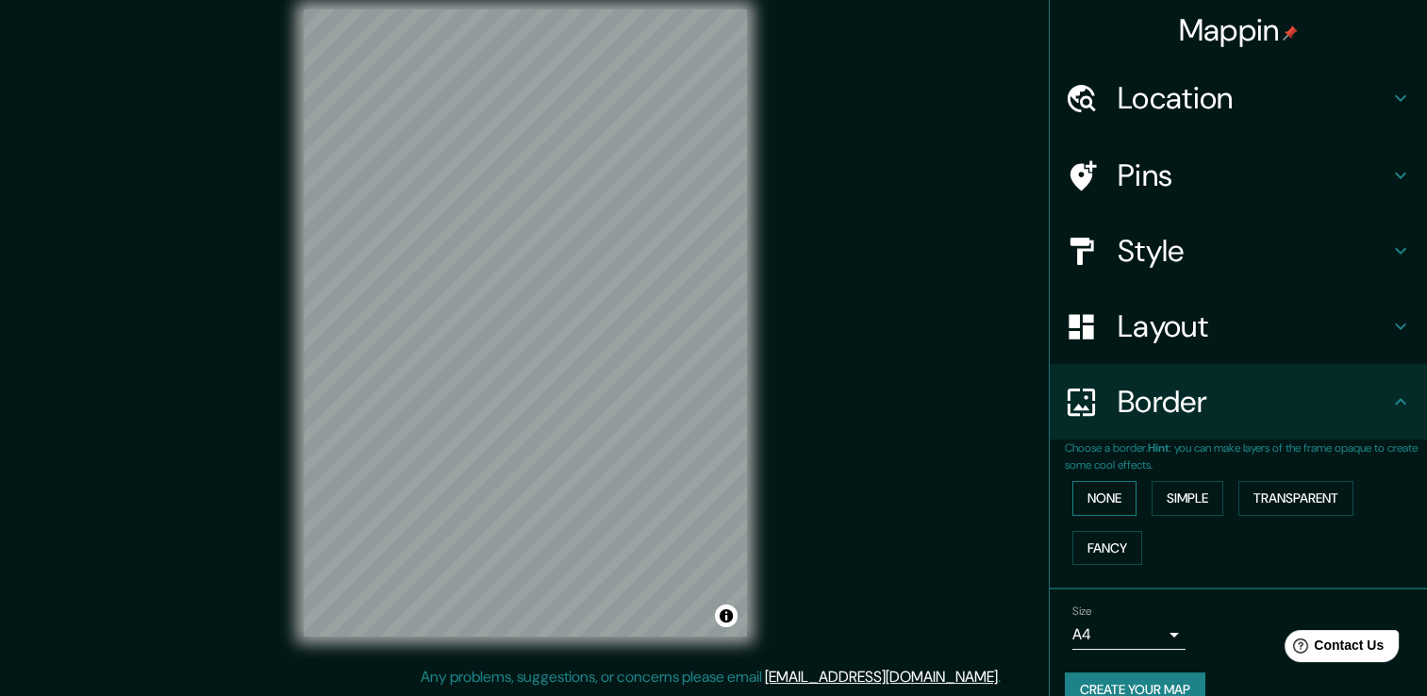
click at [1094, 488] on button "None" at bounding box center [1104, 498] width 64 height 35
click at [1151, 491] on button "Simple" at bounding box center [1187, 498] width 72 height 35
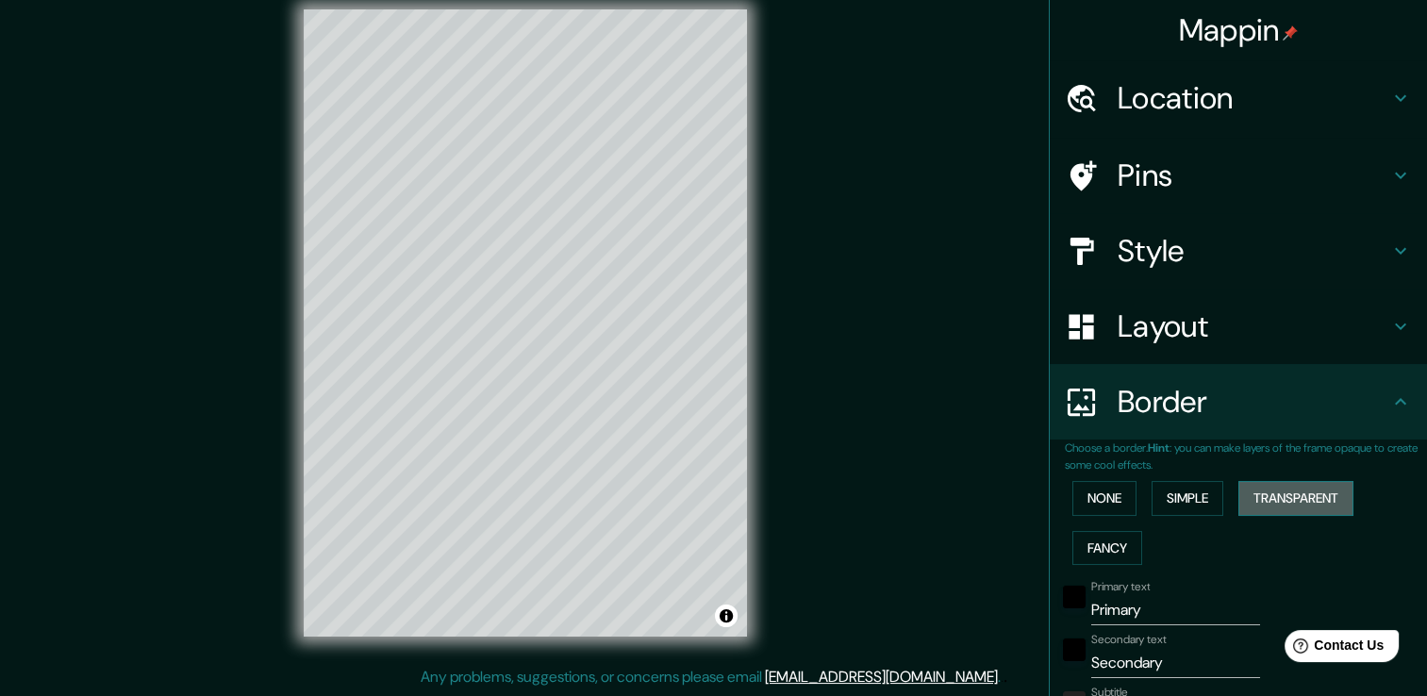
click at [1258, 500] on button "Transparent" at bounding box center [1295, 498] width 115 height 35
click at [1115, 538] on button "Fancy" at bounding box center [1107, 548] width 70 height 35
click at [1101, 504] on button "None" at bounding box center [1104, 498] width 64 height 35
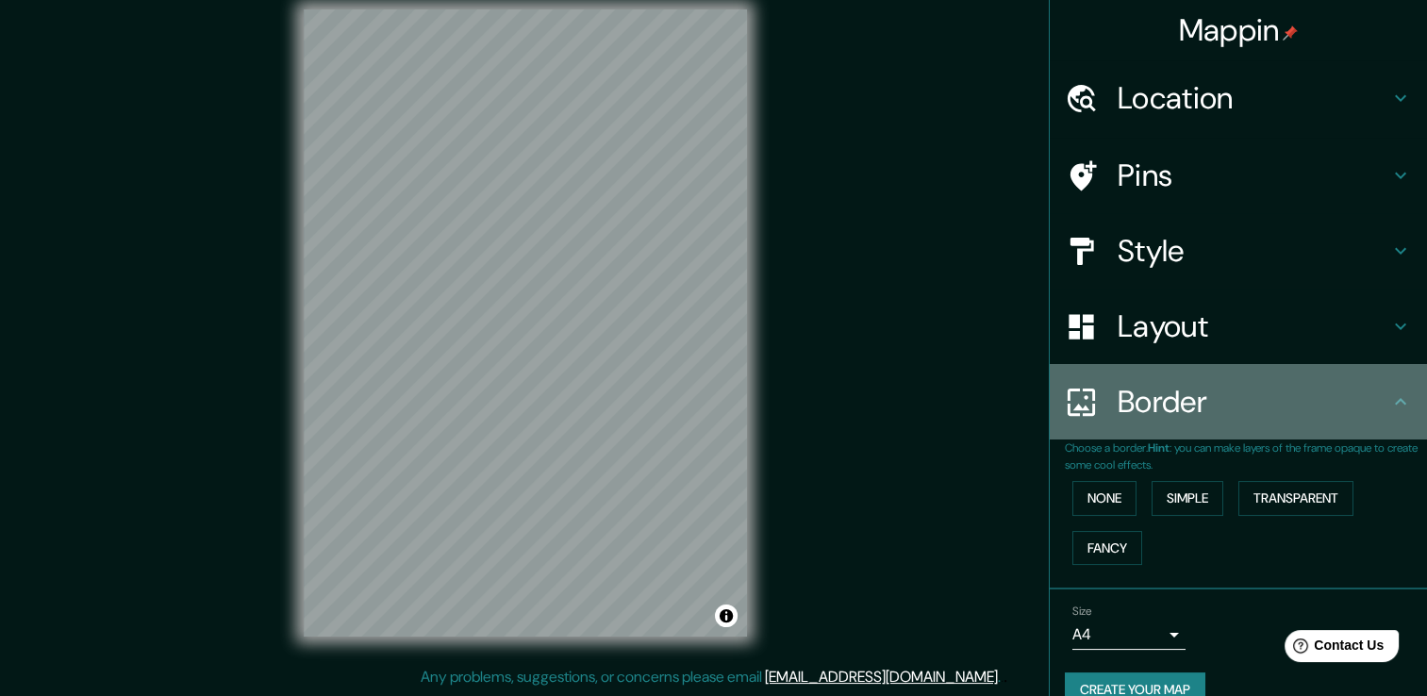
click at [1131, 415] on h4 "Border" at bounding box center [1253, 402] width 272 height 38
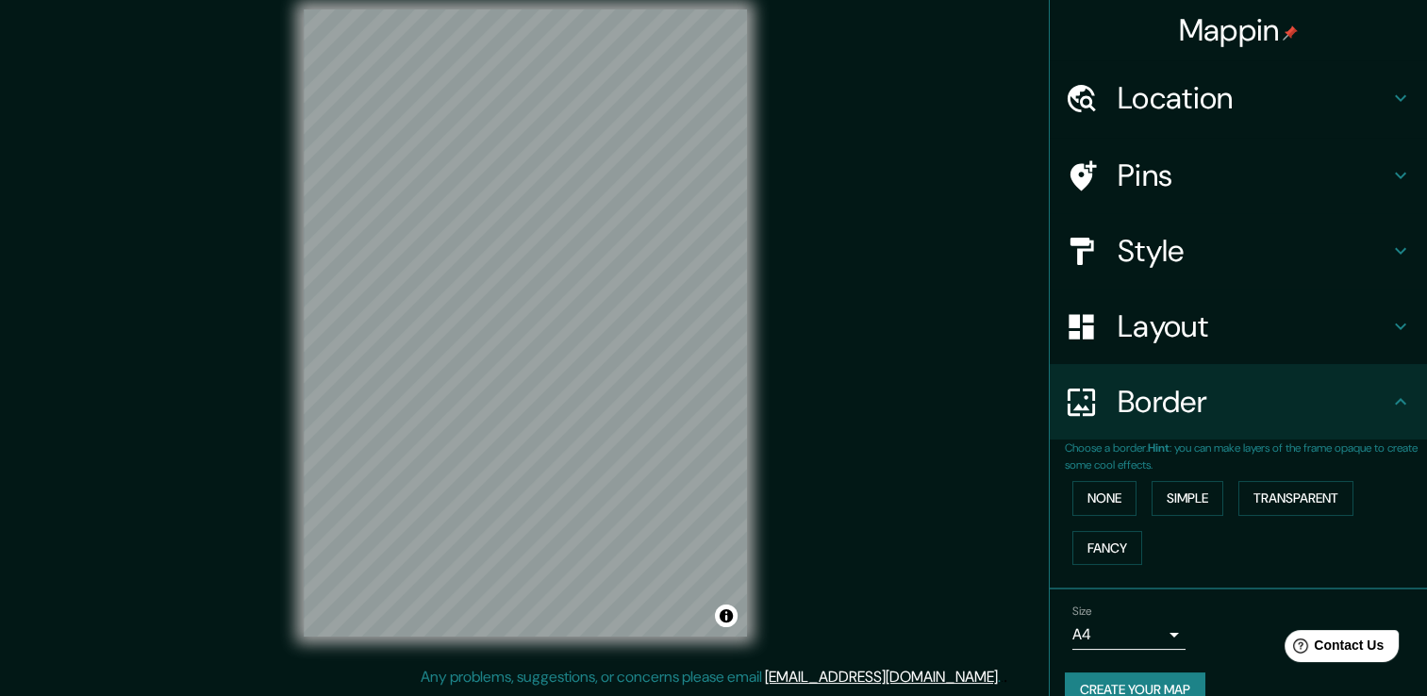
click at [1172, 309] on h4 "Layout" at bounding box center [1253, 326] width 272 height 38
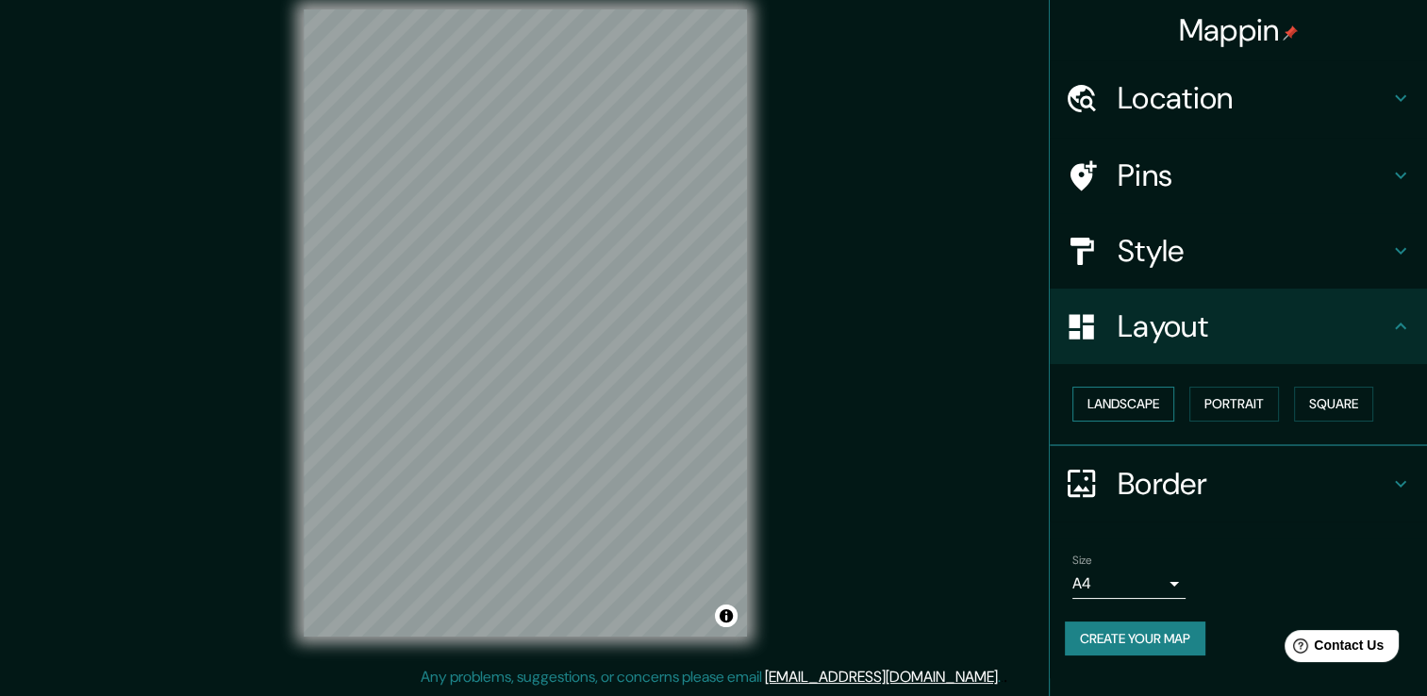
click at [1153, 405] on button "Landscape" at bounding box center [1123, 404] width 102 height 35
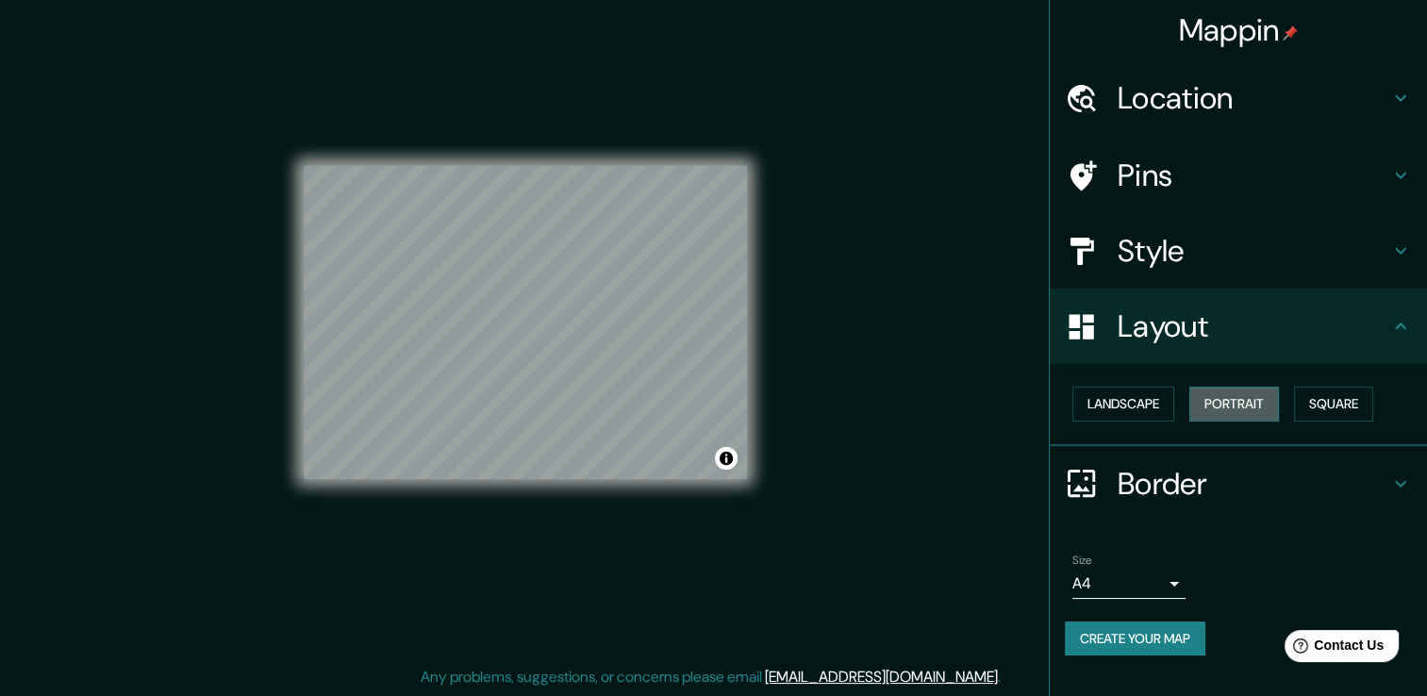
click at [1218, 390] on button "Portrait" at bounding box center [1234, 404] width 90 height 35
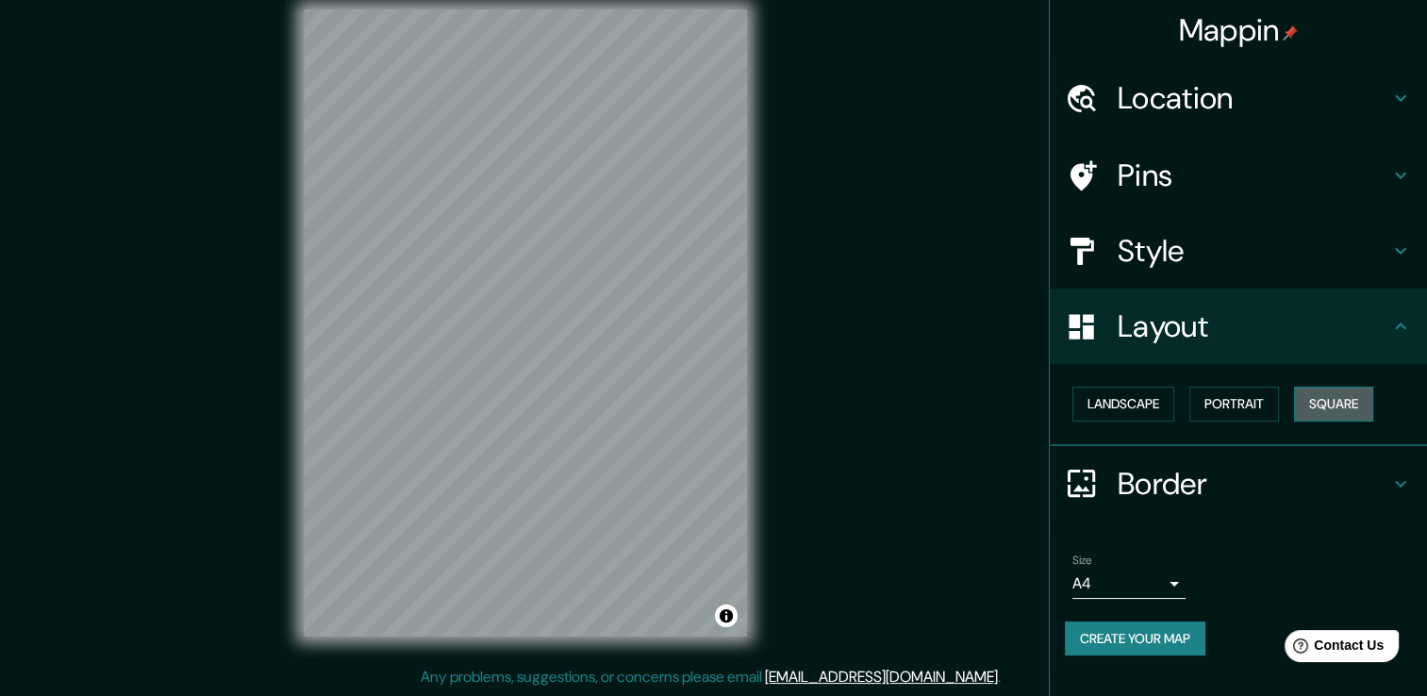
click at [1348, 405] on button "Square" at bounding box center [1333, 404] width 79 height 35
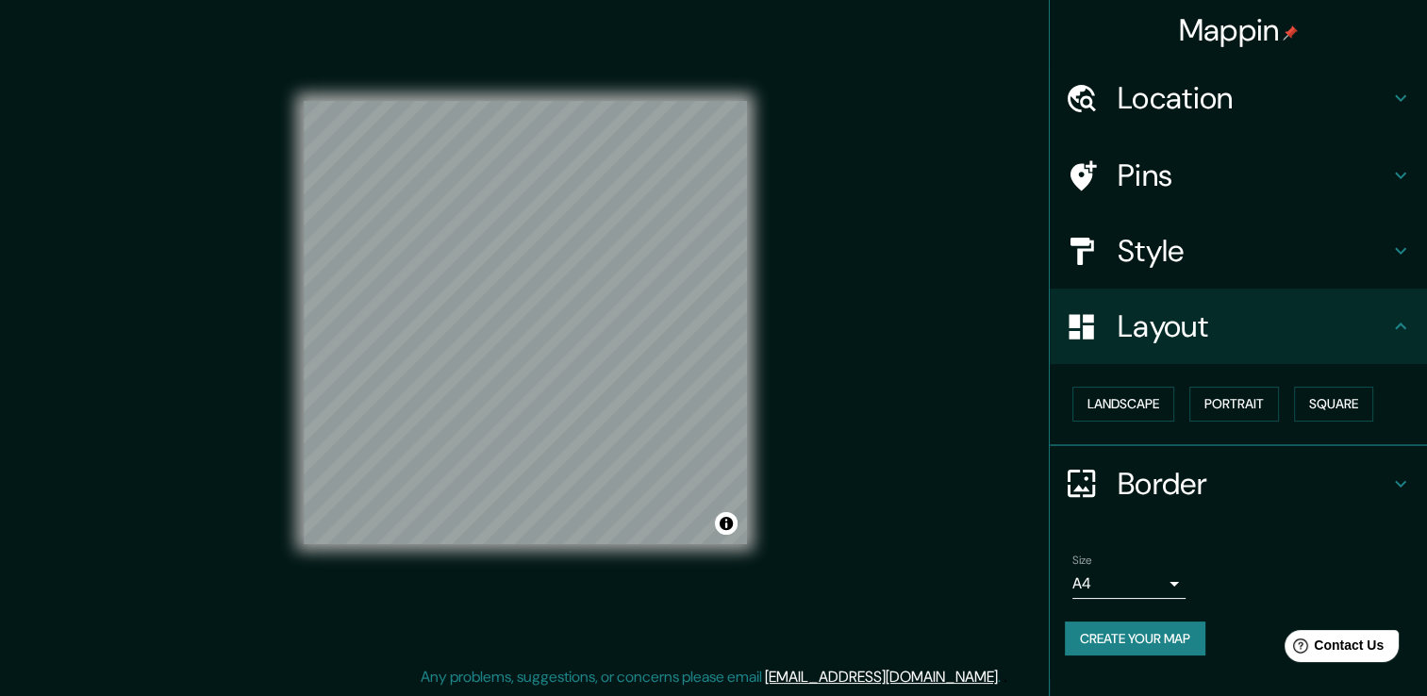
click at [1204, 273] on div "Style" at bounding box center [1238, 250] width 377 height 75
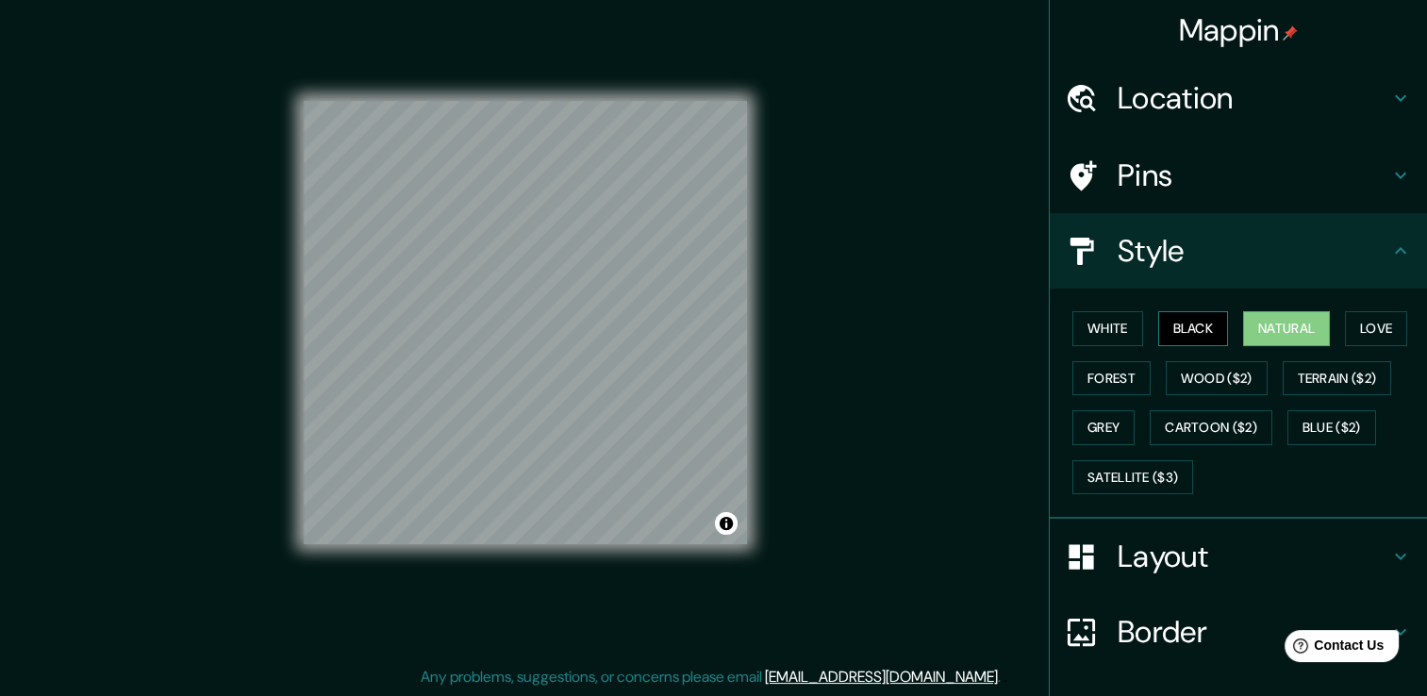
click at [1188, 319] on button "Black" at bounding box center [1193, 328] width 71 height 35
click at [1111, 326] on button "White" at bounding box center [1107, 328] width 71 height 35
click at [1162, 330] on button "Black" at bounding box center [1193, 328] width 71 height 35
click at [1115, 328] on button "White" at bounding box center [1107, 328] width 71 height 35
click at [1252, 329] on button "Natural" at bounding box center [1286, 328] width 87 height 35
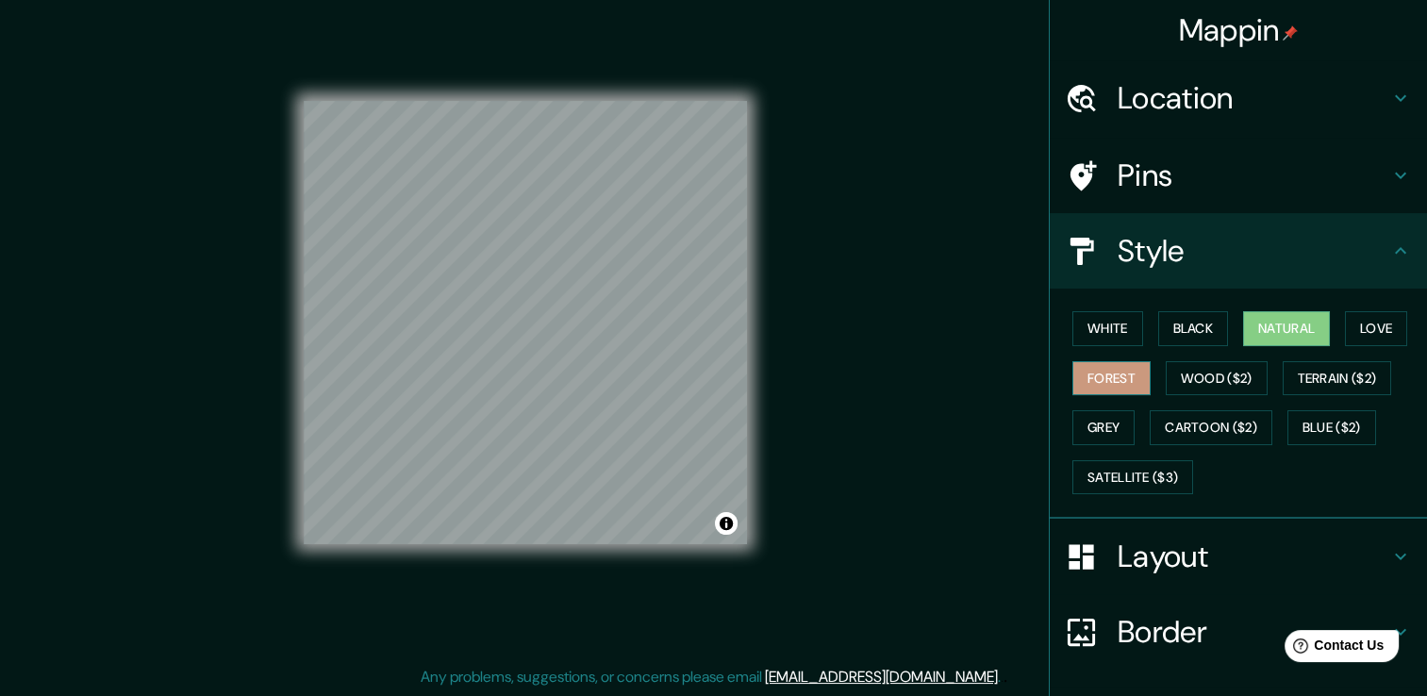
click at [1095, 368] on button "Forest" at bounding box center [1111, 378] width 78 height 35
click at [1252, 341] on button "Natural" at bounding box center [1286, 328] width 87 height 35
click at [1388, 335] on button "Love" at bounding box center [1376, 328] width 62 height 35
click at [1263, 320] on button "Natural" at bounding box center [1286, 328] width 87 height 35
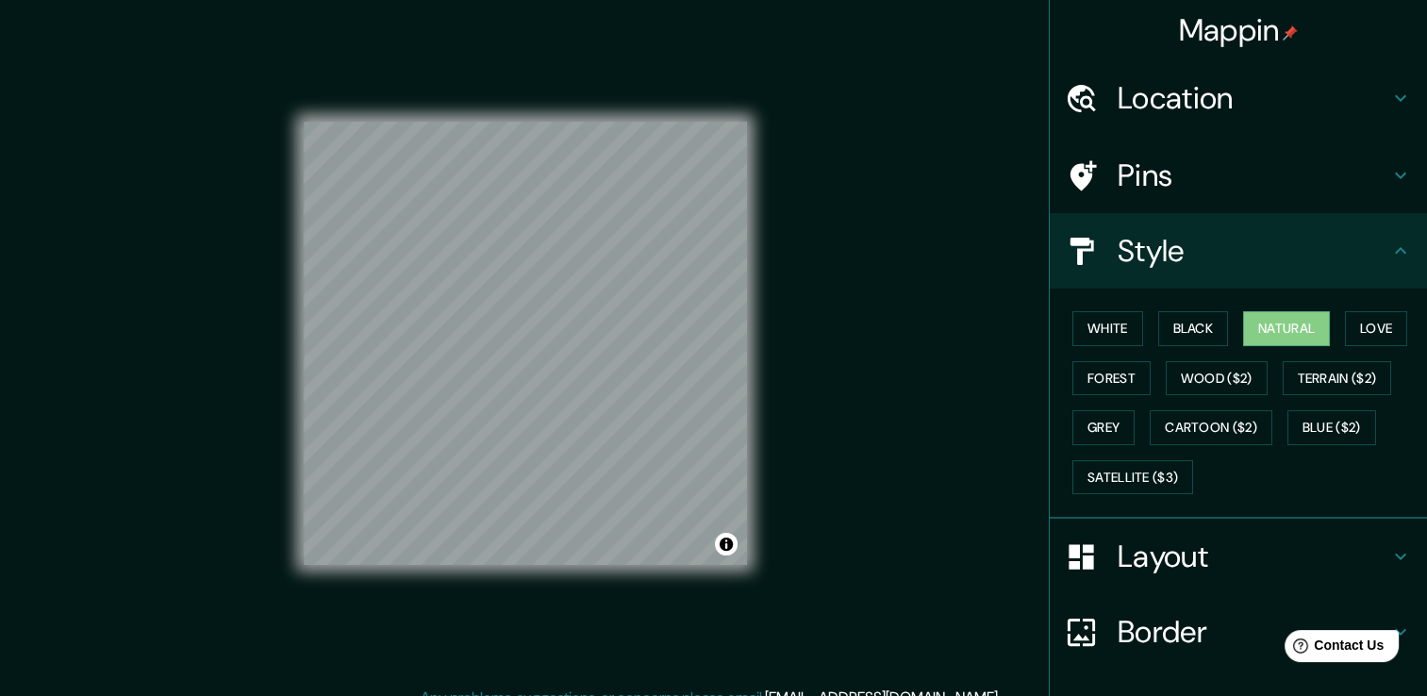
click at [1266, 163] on h4 "Pins" at bounding box center [1253, 176] width 272 height 38
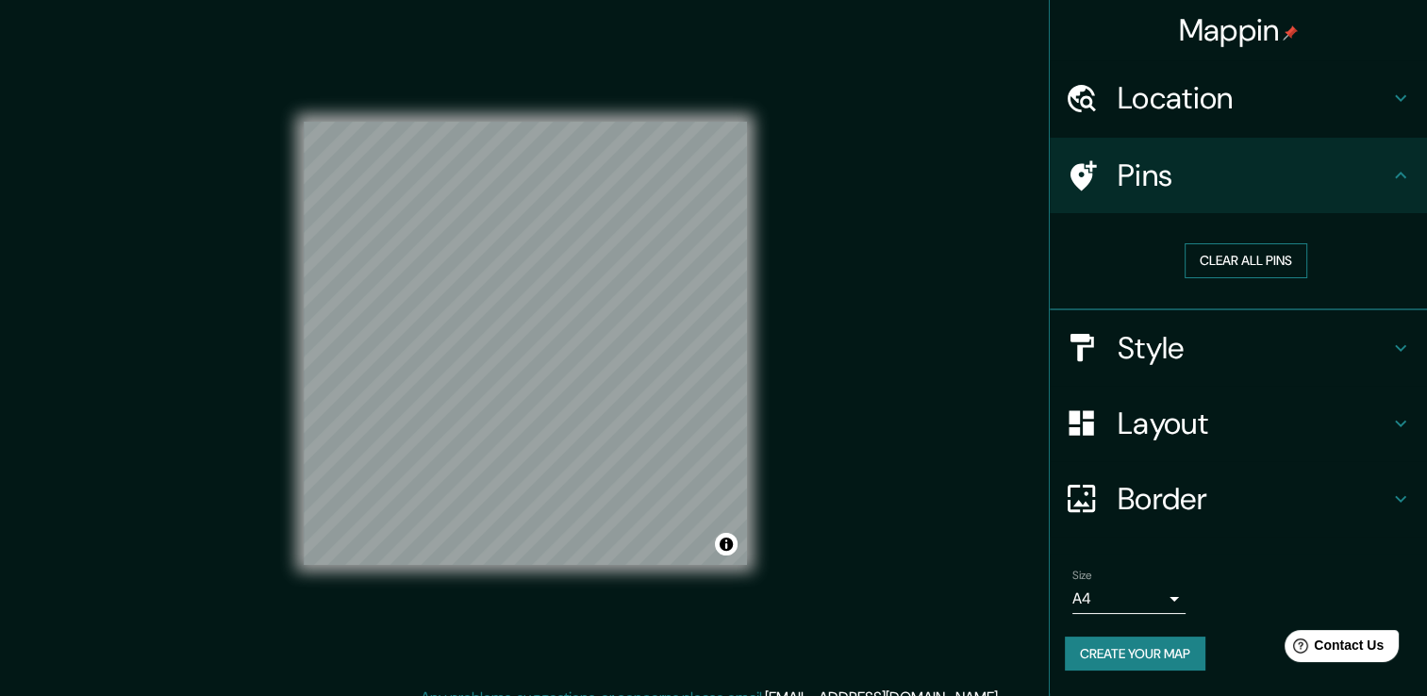
click at [1249, 247] on button "Clear all pins" at bounding box center [1245, 260] width 123 height 35
click at [1290, 261] on button "Clear all pins" at bounding box center [1245, 260] width 123 height 35
click at [1380, 193] on div "Pins" at bounding box center [1238, 175] width 377 height 75
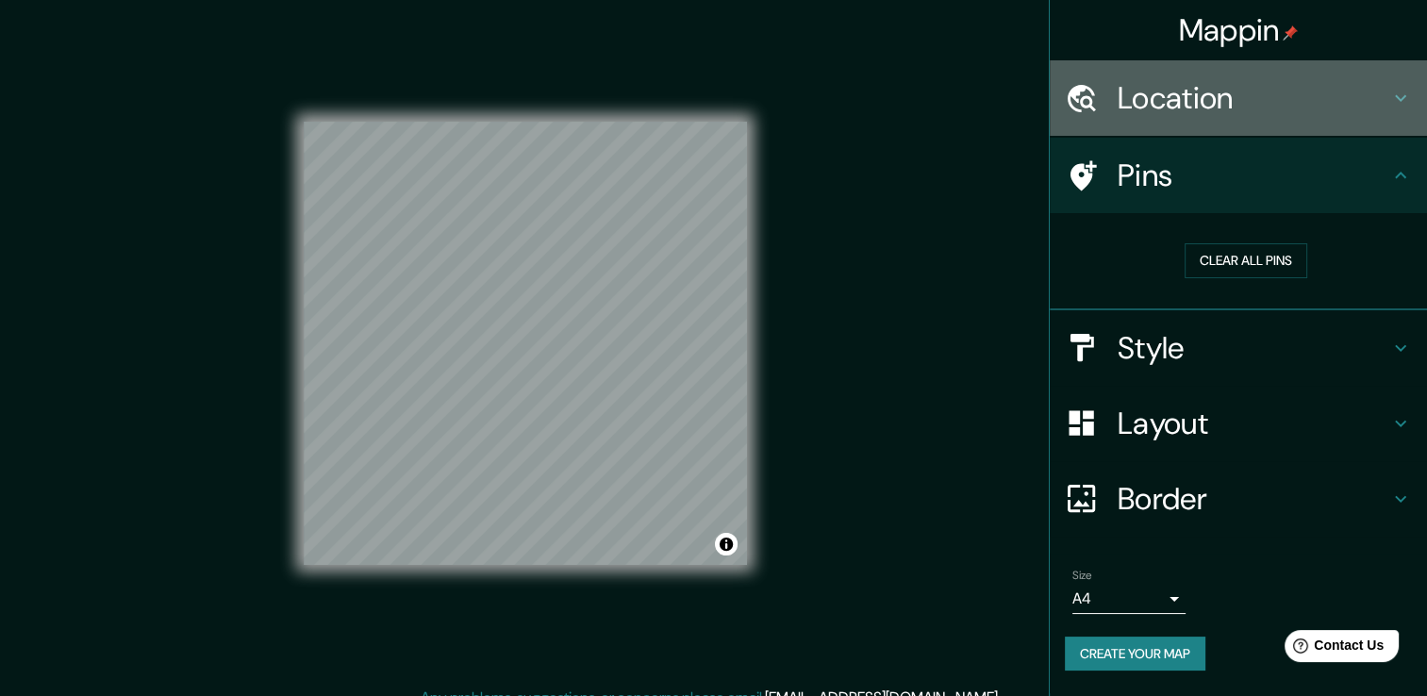
click at [1372, 119] on div "Location" at bounding box center [1238, 97] width 377 height 75
